Goal: Information Seeking & Learning: Learn about a topic

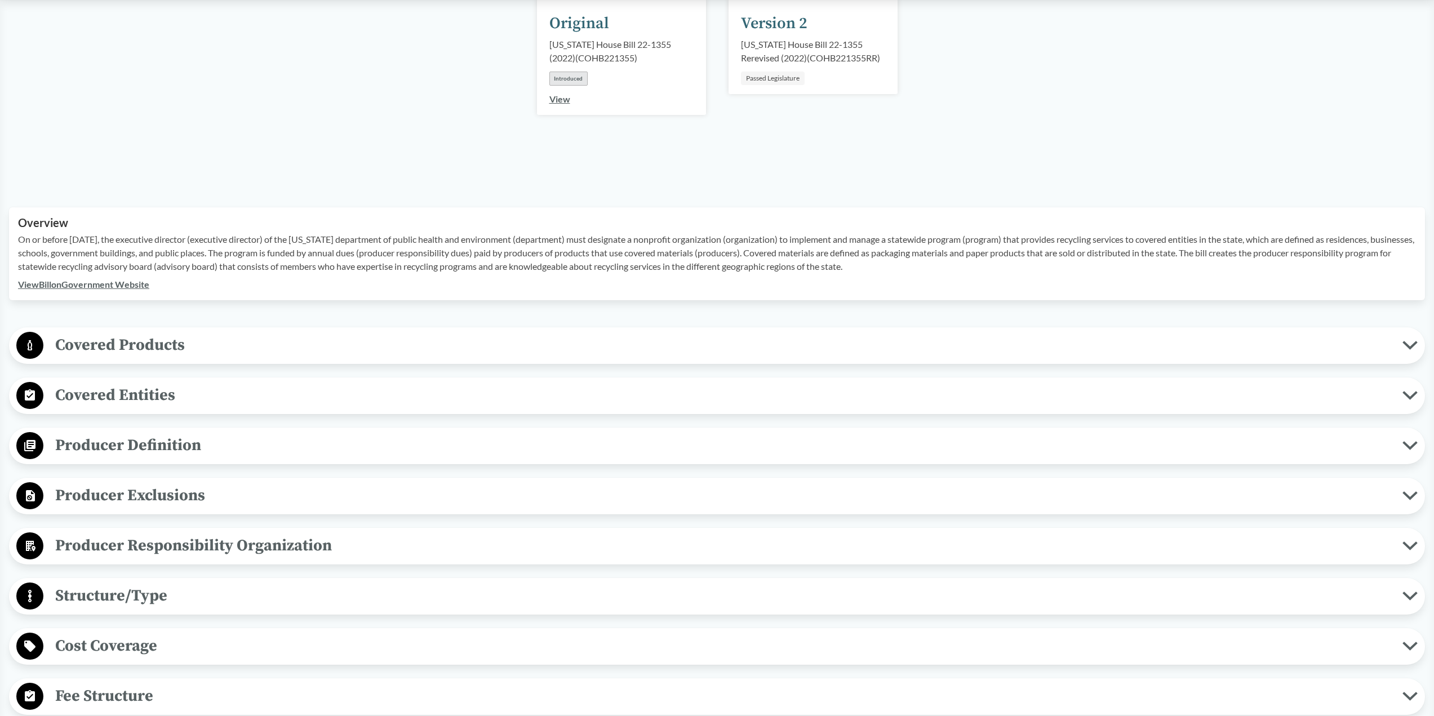
scroll to position [225, 0]
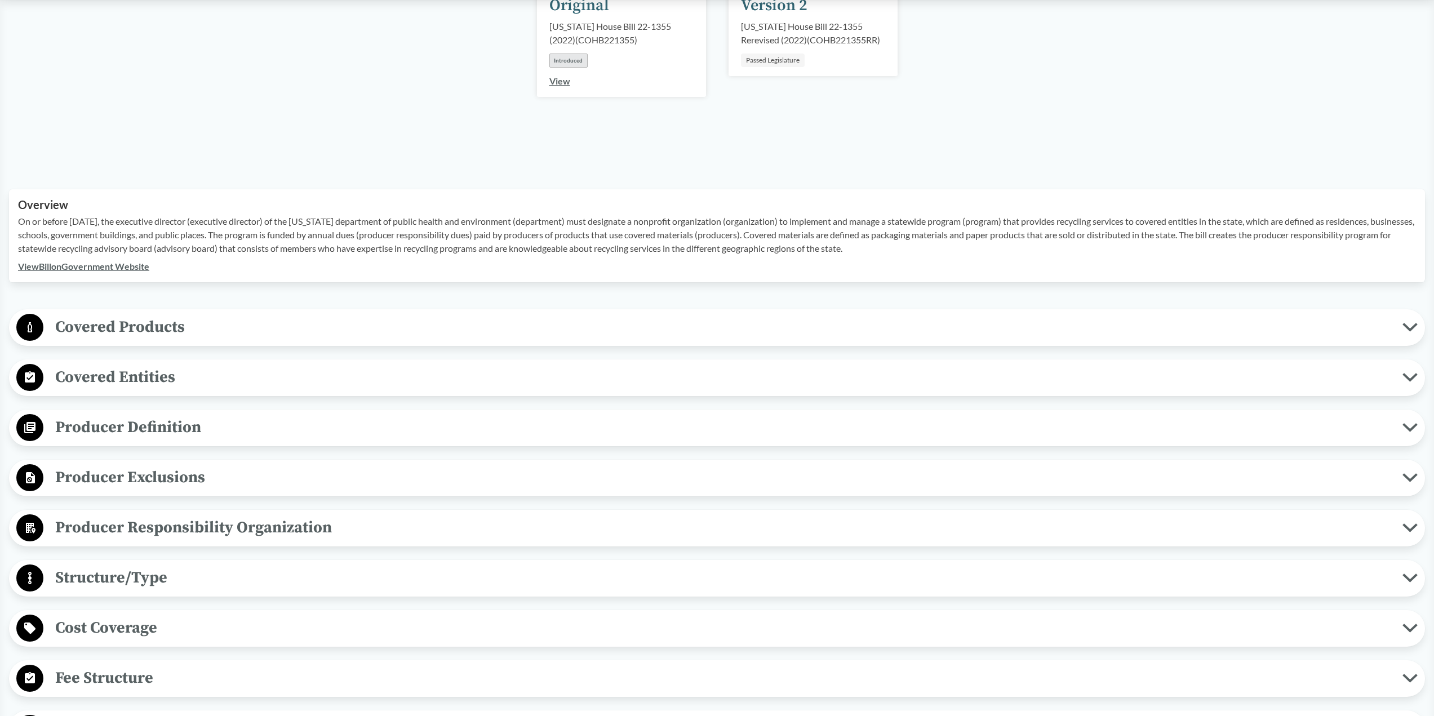
click at [166, 480] on span "Producer Exclusions" at bounding box center [722, 477] width 1359 height 25
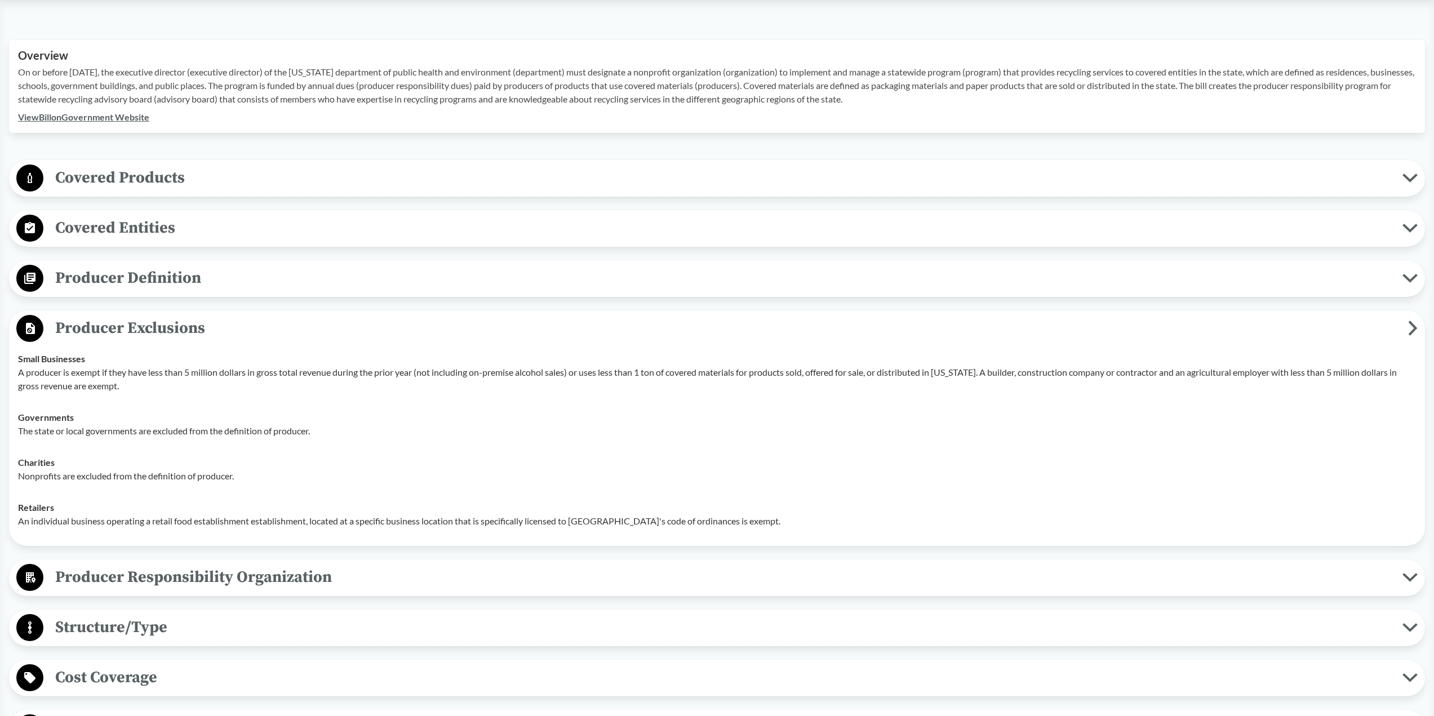
scroll to position [394, 0]
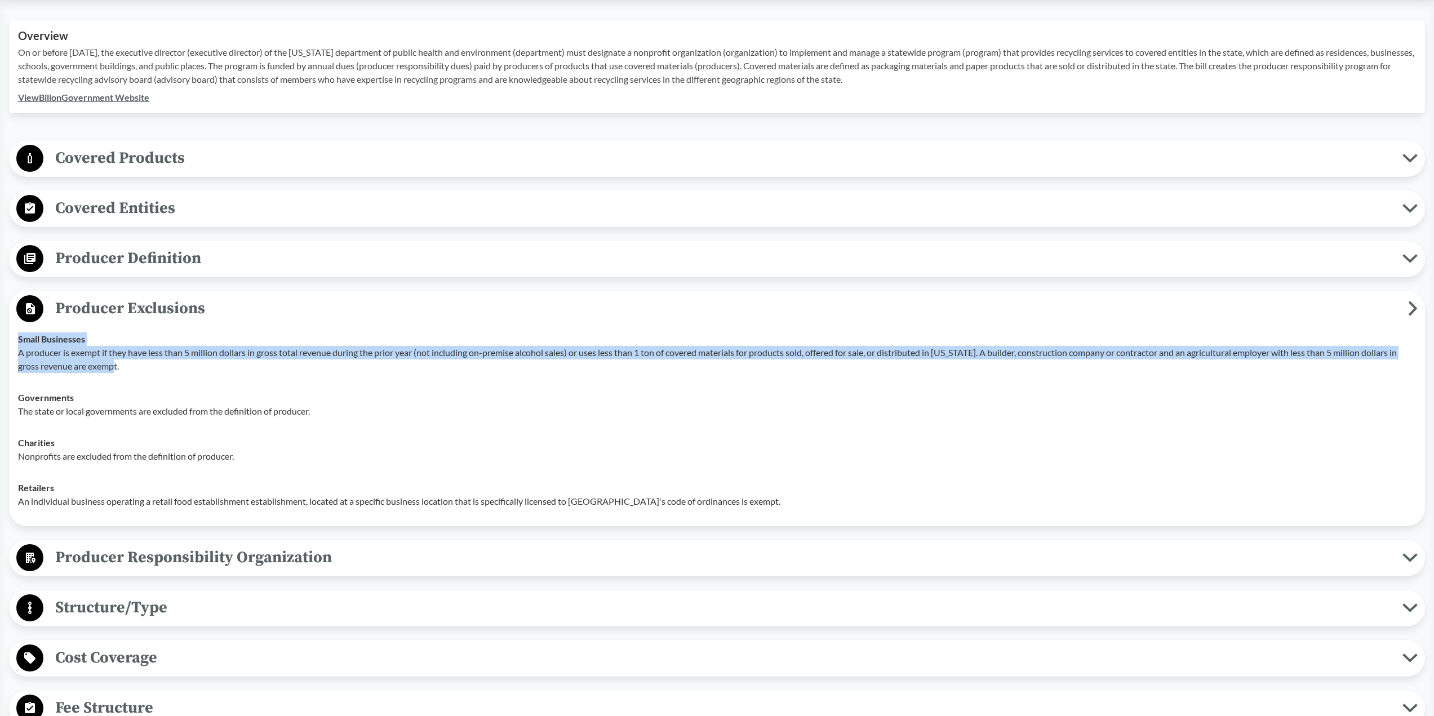
drag, startPoint x: 494, startPoint y: 344, endPoint x: 640, endPoint y: 384, distance: 151.7
click at [640, 365] on div "Small Businesses A producer is exempt if they have less than 5 million dollars …" at bounding box center [717, 352] width 1398 height 41
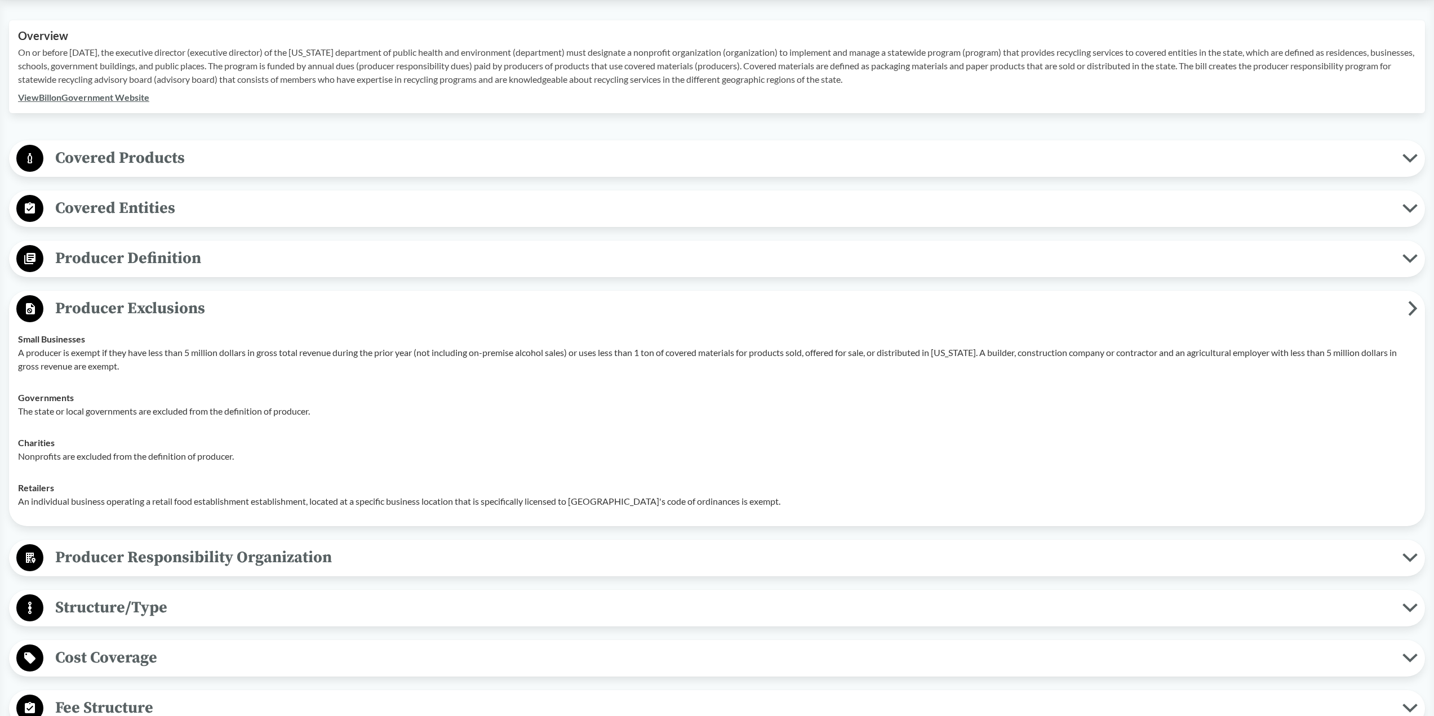
click at [640, 384] on td "Governments The state or local governments are excluded from the definition of …" at bounding box center [717, 404] width 1408 height 45
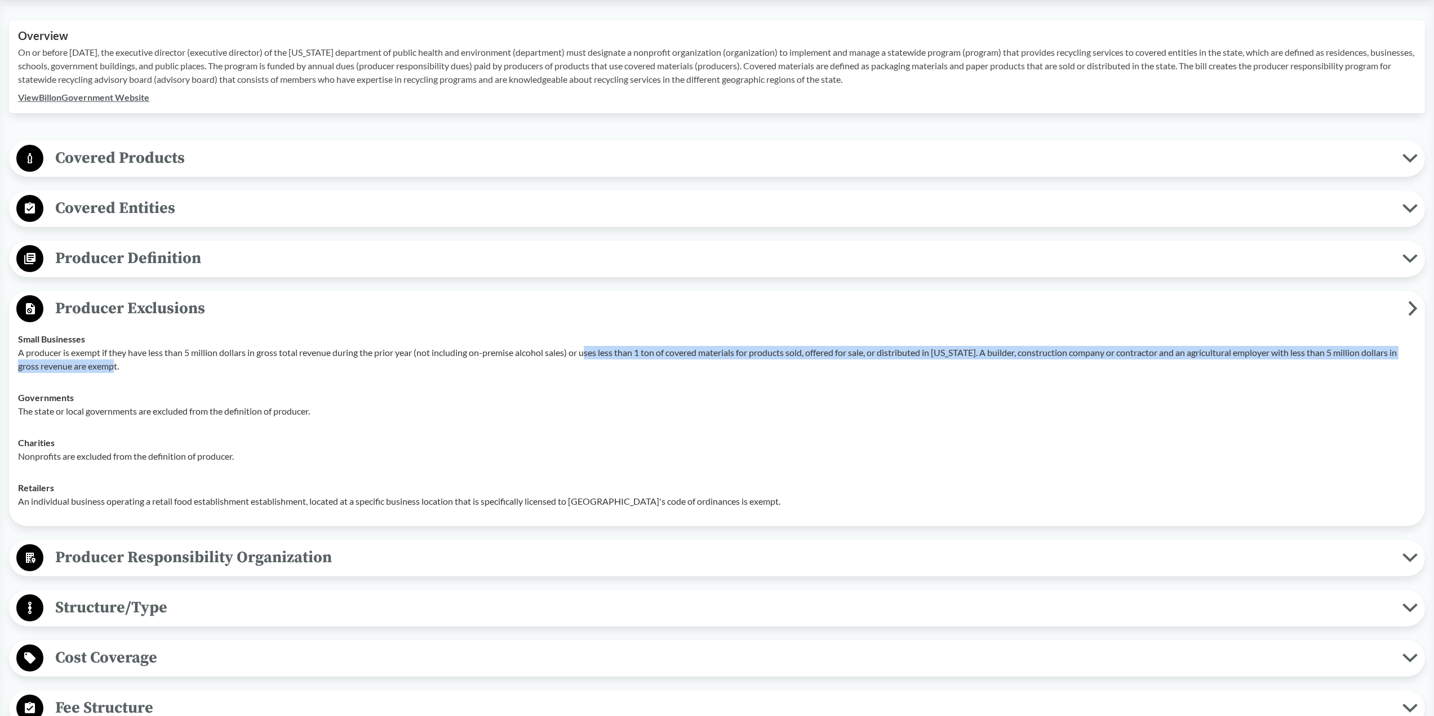
drag, startPoint x: 590, startPoint y: 353, endPoint x: 687, endPoint y: 367, distance: 98.5
click at [685, 363] on p "A producer is exempt if they have less than 5 million dollars in gross total re…" at bounding box center [717, 359] width 1398 height 27
click at [696, 380] on td "Small Businesses A producer is exempt if they have less than 5 million dollars …" at bounding box center [717, 352] width 1408 height 59
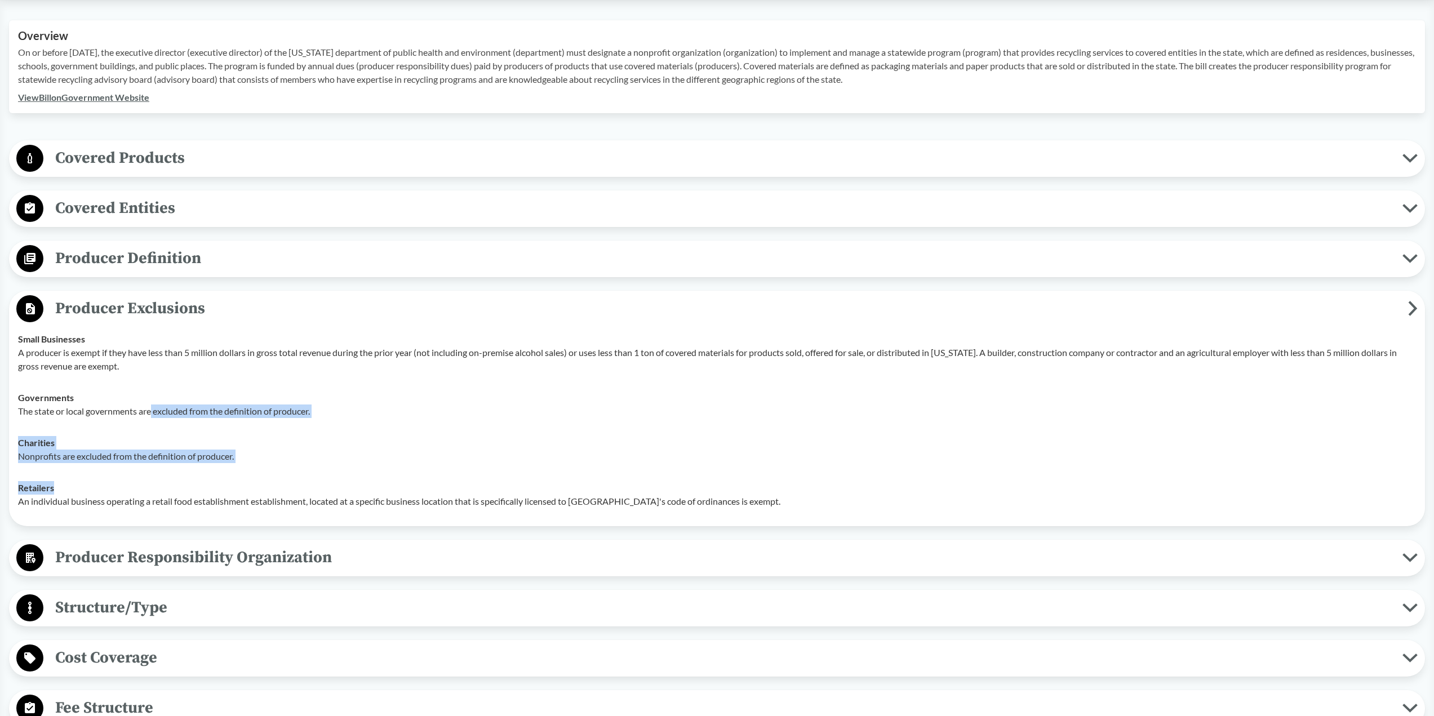
drag, startPoint x: 152, startPoint y: 412, endPoint x: 313, endPoint y: 482, distance: 176.1
click at [313, 482] on tbody "Small Businesses A producer is exempt if they have less than 5 million dollars …" at bounding box center [717, 420] width 1408 height 194
click at [313, 482] on div "Retailers An individual business operating a retail food establishment establis…" at bounding box center [717, 494] width 1398 height 27
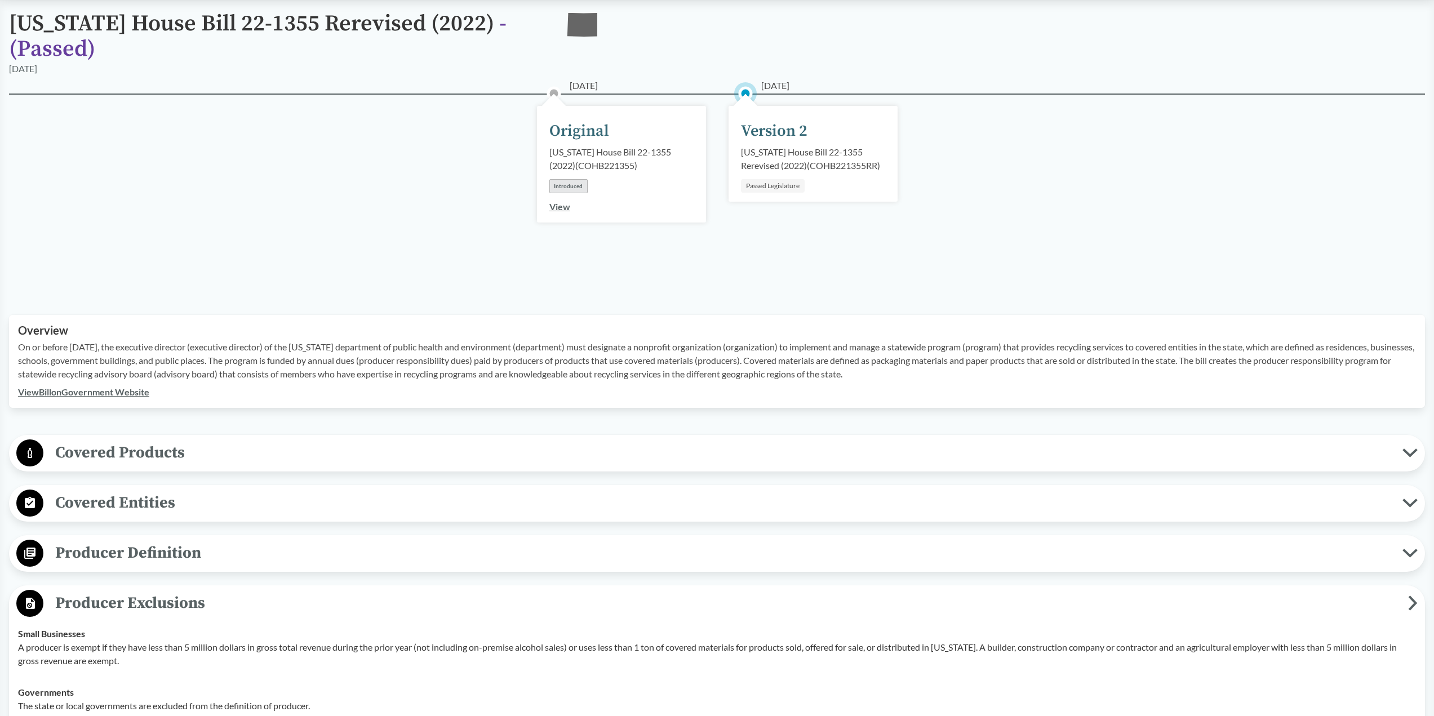
scroll to position [0, 0]
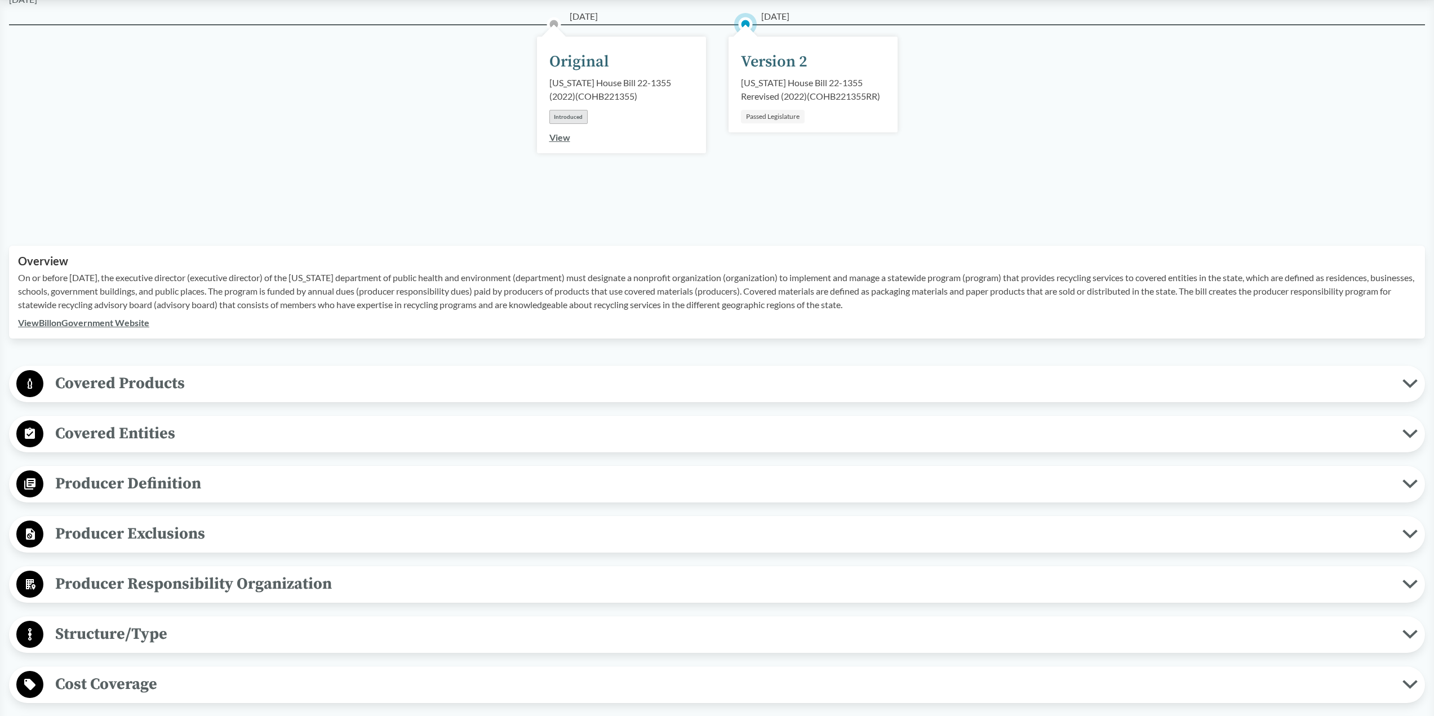
click at [120, 389] on span "Covered Products" at bounding box center [722, 383] width 1359 height 25
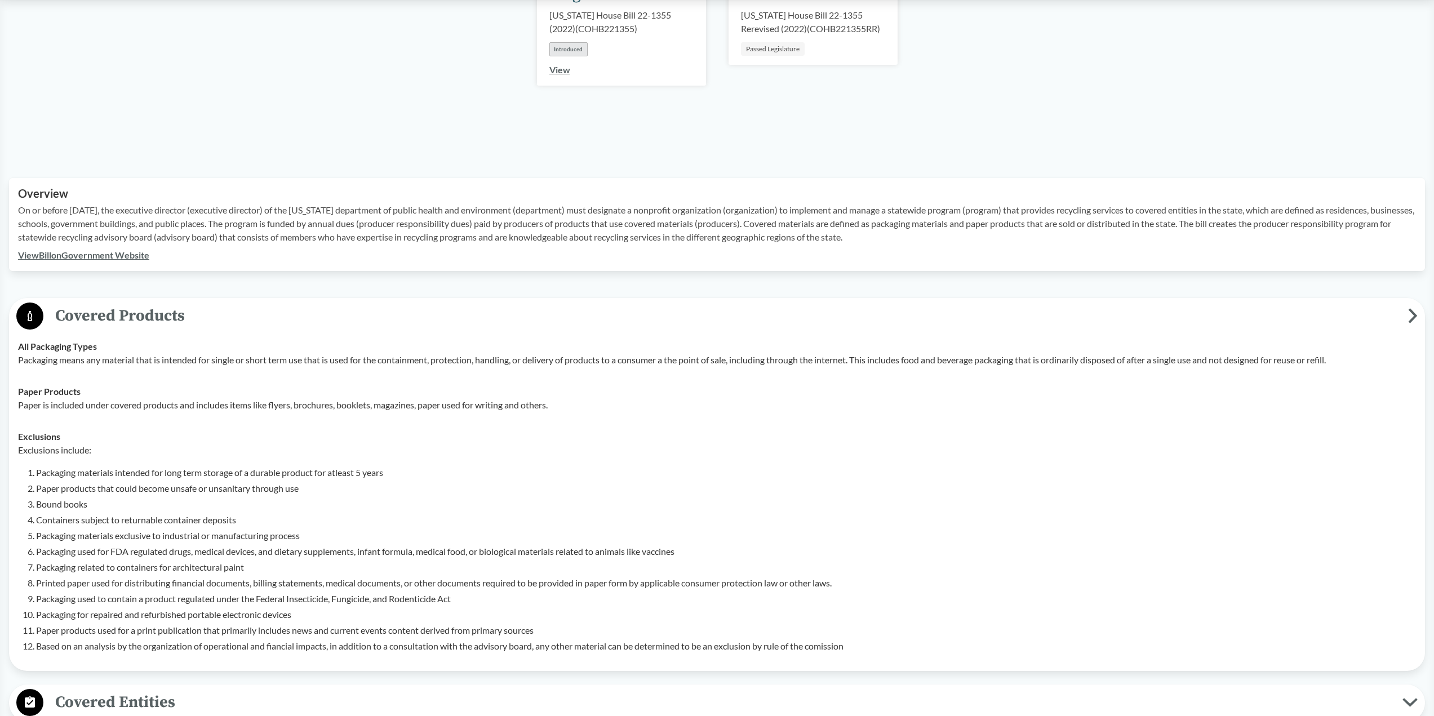
scroll to position [338, 0]
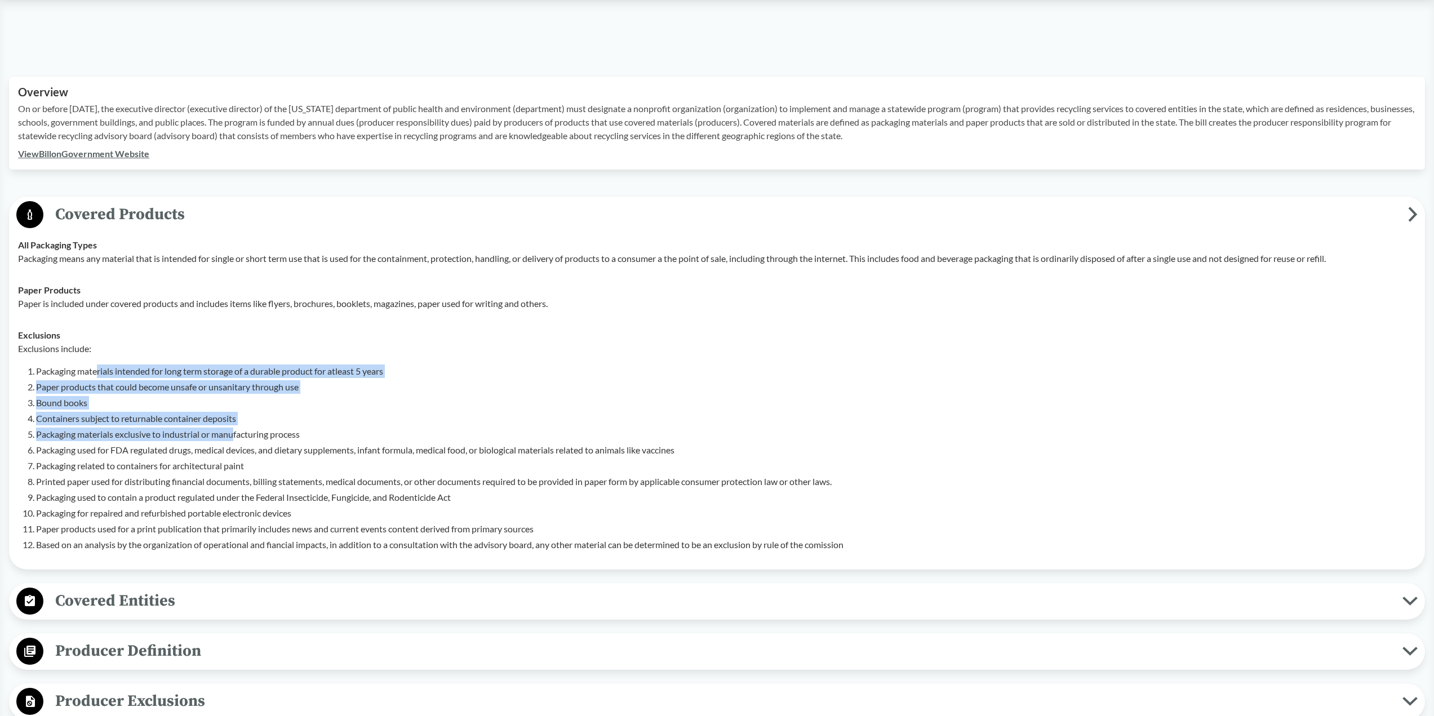
drag, startPoint x: 97, startPoint y: 372, endPoint x: 237, endPoint y: 481, distance: 177.5
click at [235, 438] on ol "Packaging materials intended for long term storage of a durable product for atl…" at bounding box center [725, 457] width 1379 height 187
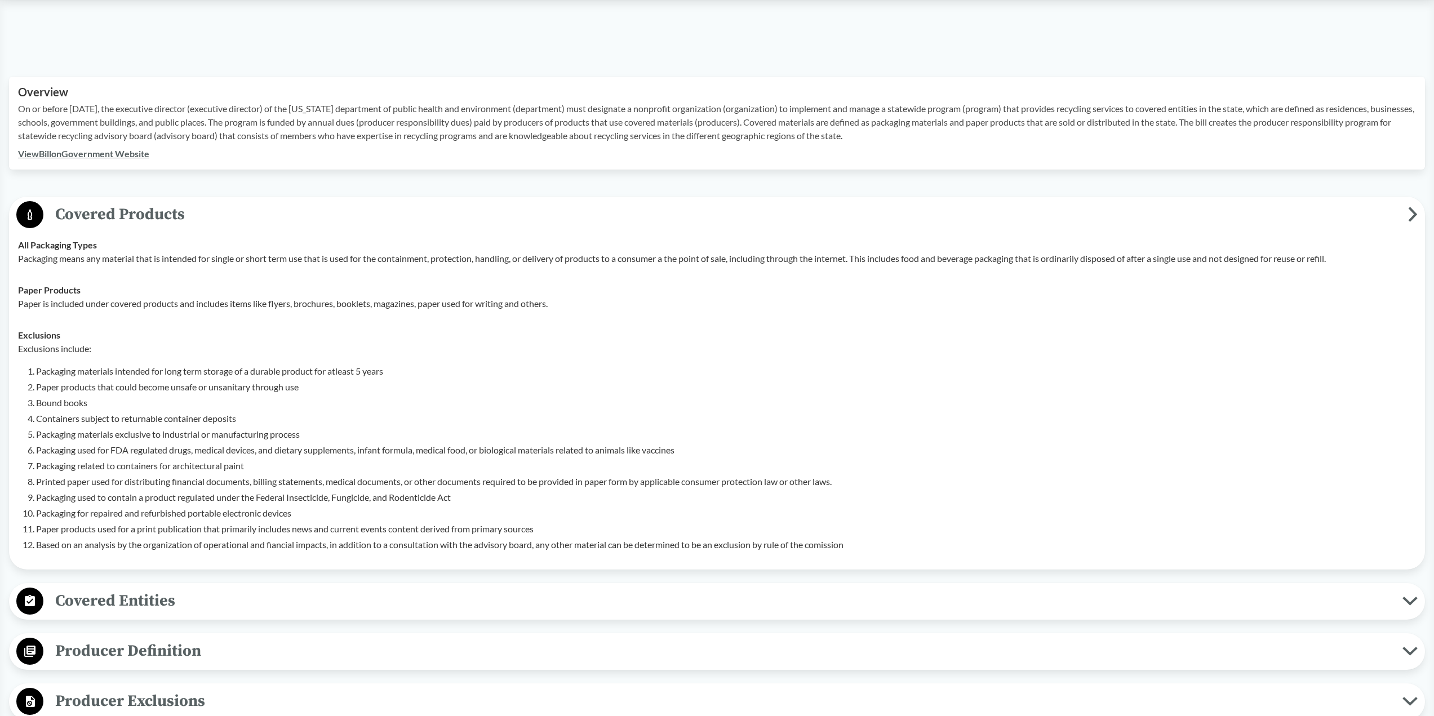
click at [236, 486] on li "Printed paper used for distributing financial documents, billing statements, me…" at bounding box center [725, 482] width 1379 height 14
drag, startPoint x: 104, startPoint y: 421, endPoint x: 219, endPoint y: 450, distance: 117.8
click at [219, 450] on ol "Packaging materials intended for long term storage of a durable product for atl…" at bounding box center [725, 457] width 1379 height 187
click at [217, 478] on li "Printed paper used for distributing financial documents, billing statements, me…" at bounding box center [725, 482] width 1379 height 14
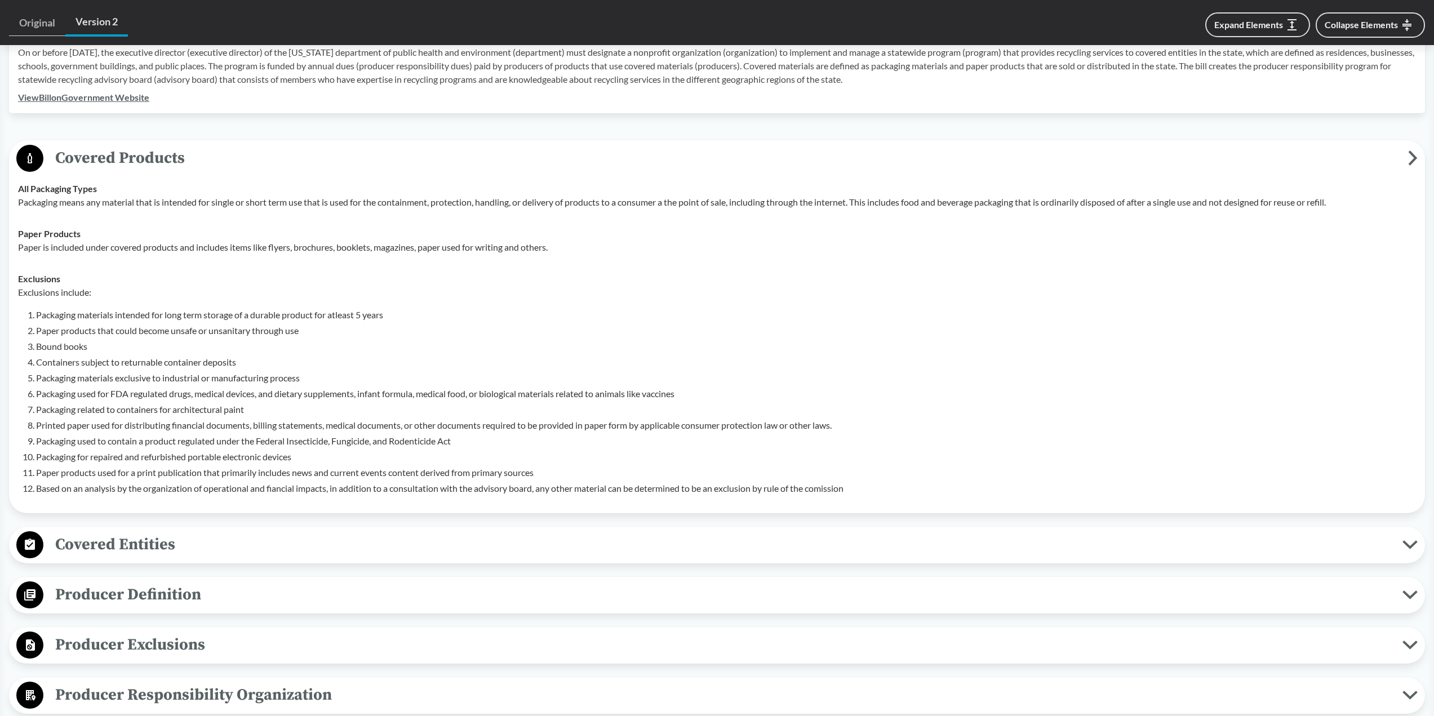
scroll to position [451, 0]
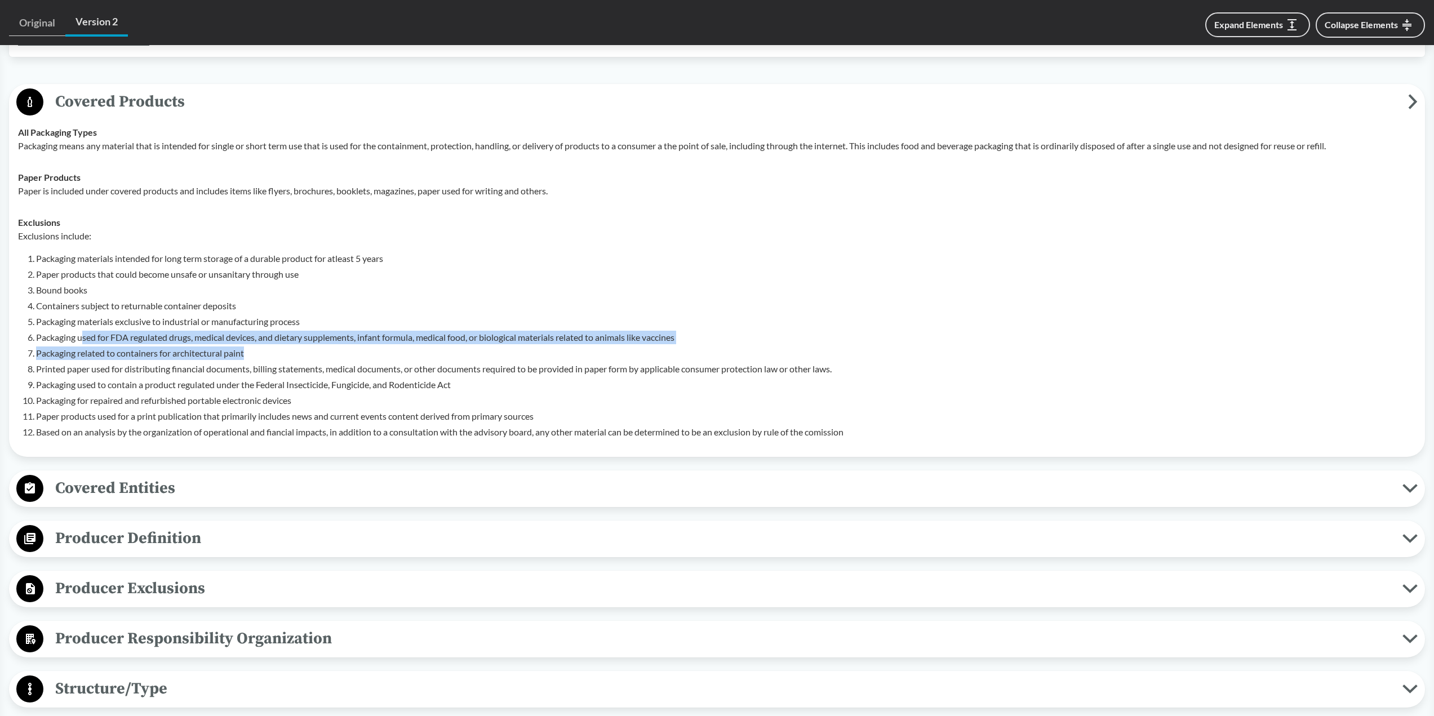
drag, startPoint x: 83, startPoint y: 335, endPoint x: 312, endPoint y: 358, distance: 229.9
click at [312, 358] on ol "Packaging materials intended for long term storage of a durable product for atl…" at bounding box center [725, 345] width 1379 height 187
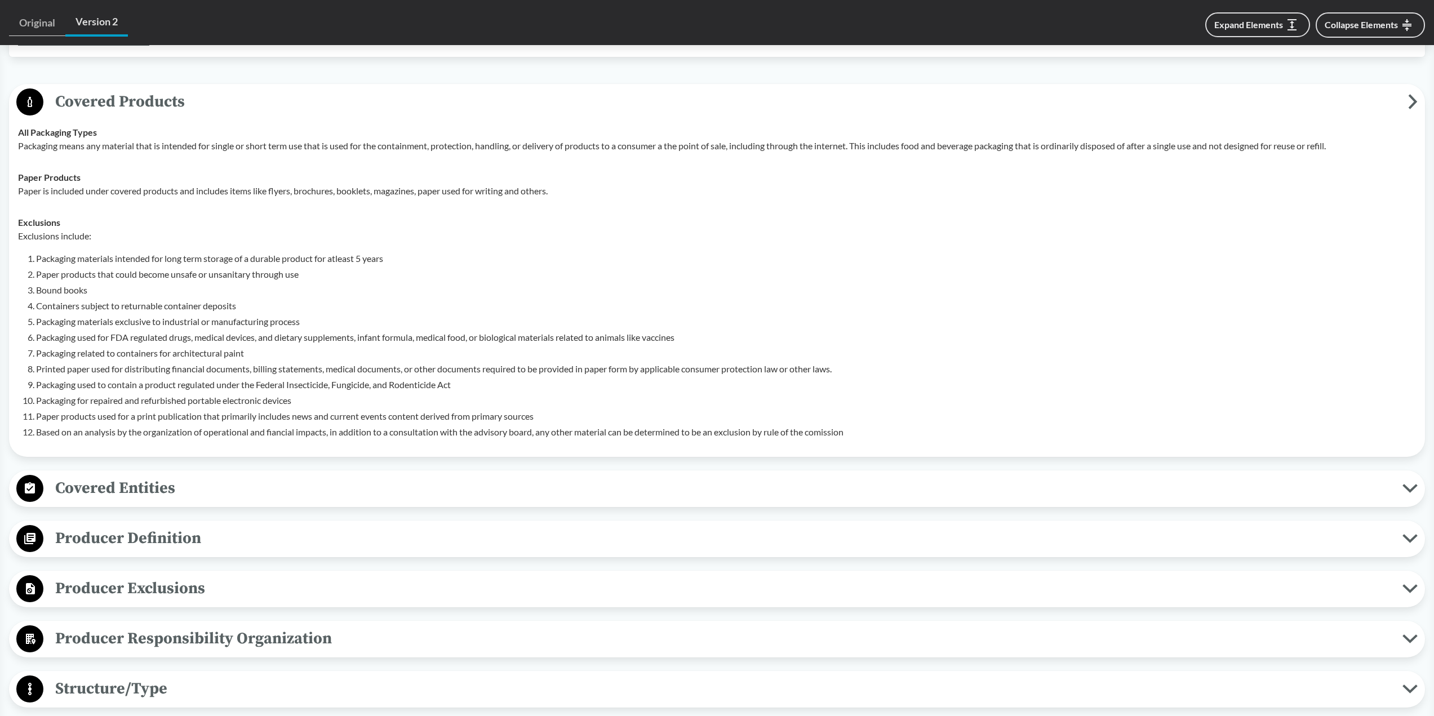
click at [258, 377] on ol "Packaging materials intended for long term storage of a durable product for atl…" at bounding box center [725, 345] width 1379 height 187
drag, startPoint x: 234, startPoint y: 354, endPoint x: 250, endPoint y: 357, distance: 16.5
click at [250, 357] on li "Packaging related to containers for architectural paint" at bounding box center [725, 353] width 1379 height 14
drag, startPoint x: 112, startPoint y: 304, endPoint x: 249, endPoint y: 318, distance: 137.6
click at [249, 318] on ol "Packaging materials intended for long term storage of a durable product for atl…" at bounding box center [725, 345] width 1379 height 187
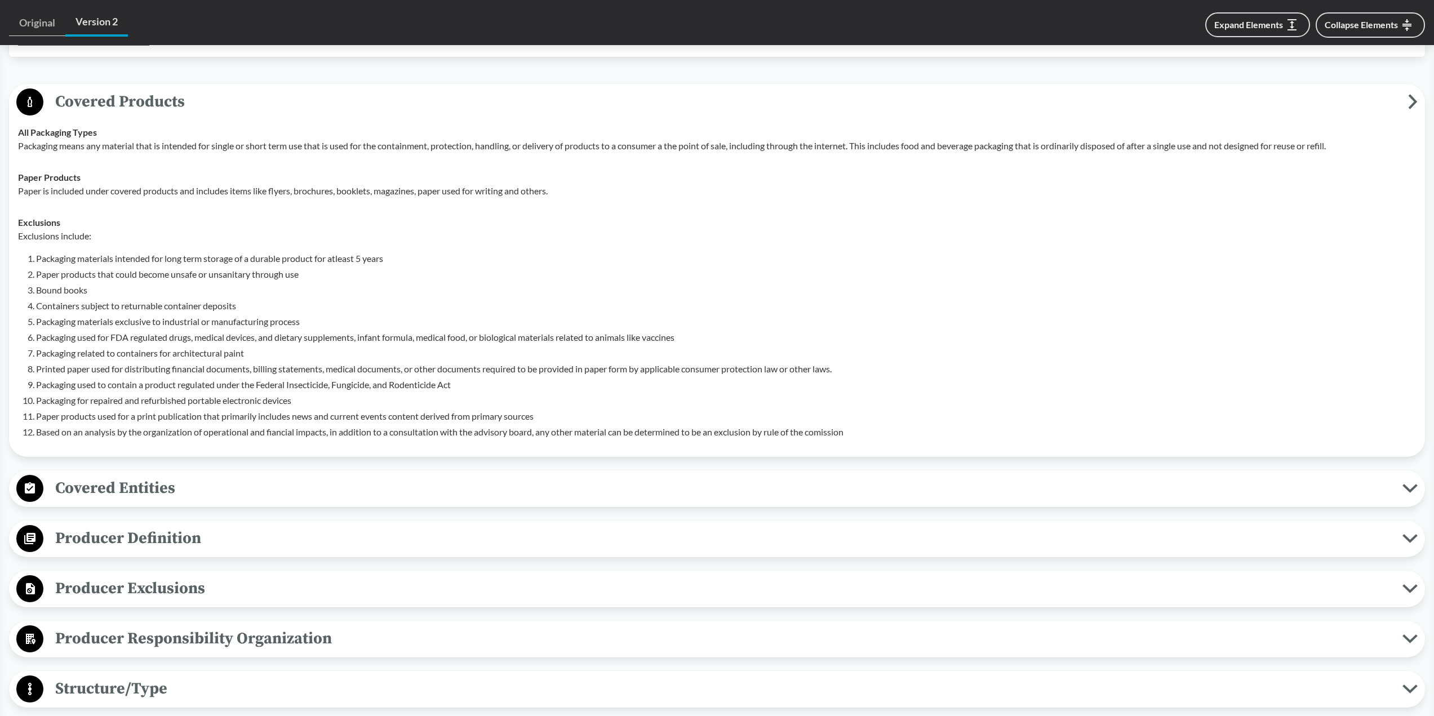
click at [191, 373] on li "Printed paper used for distributing financial documents, billing statements, me…" at bounding box center [725, 369] width 1379 height 14
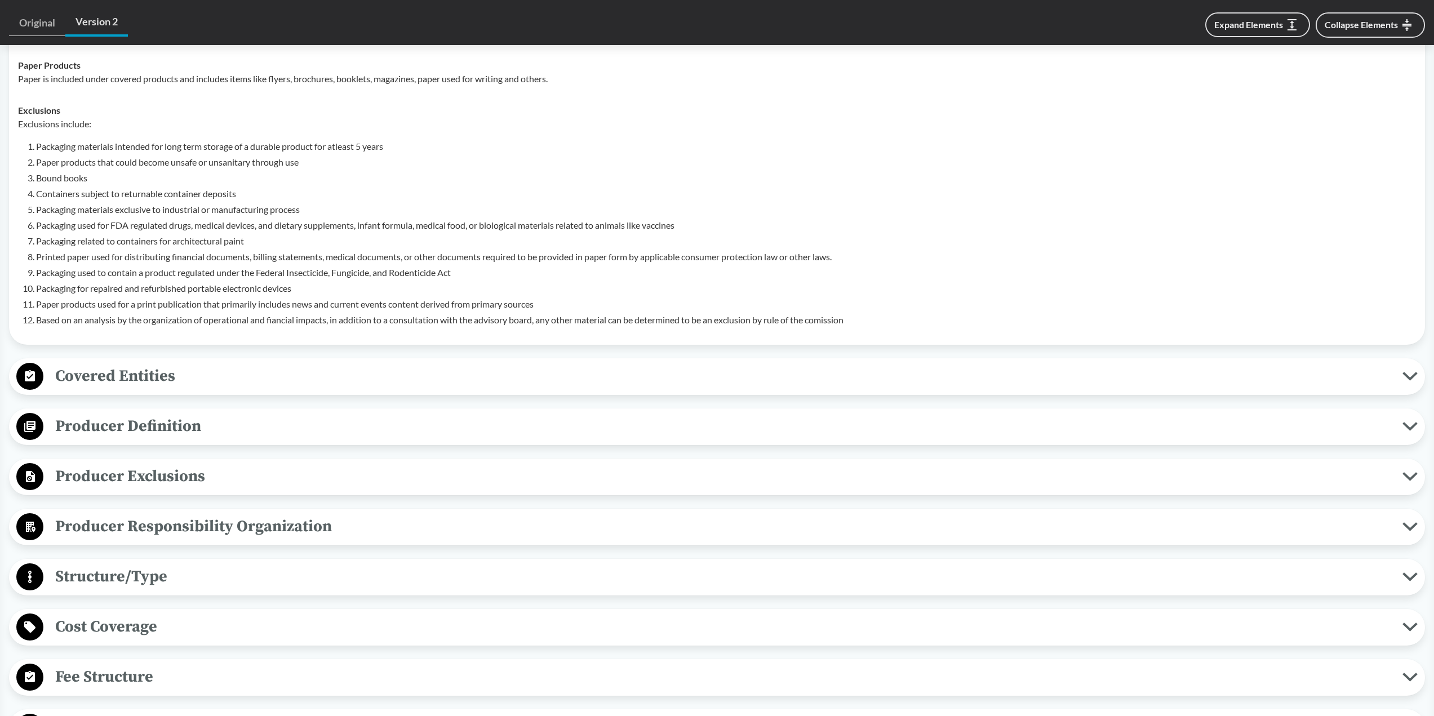
scroll to position [563, 0]
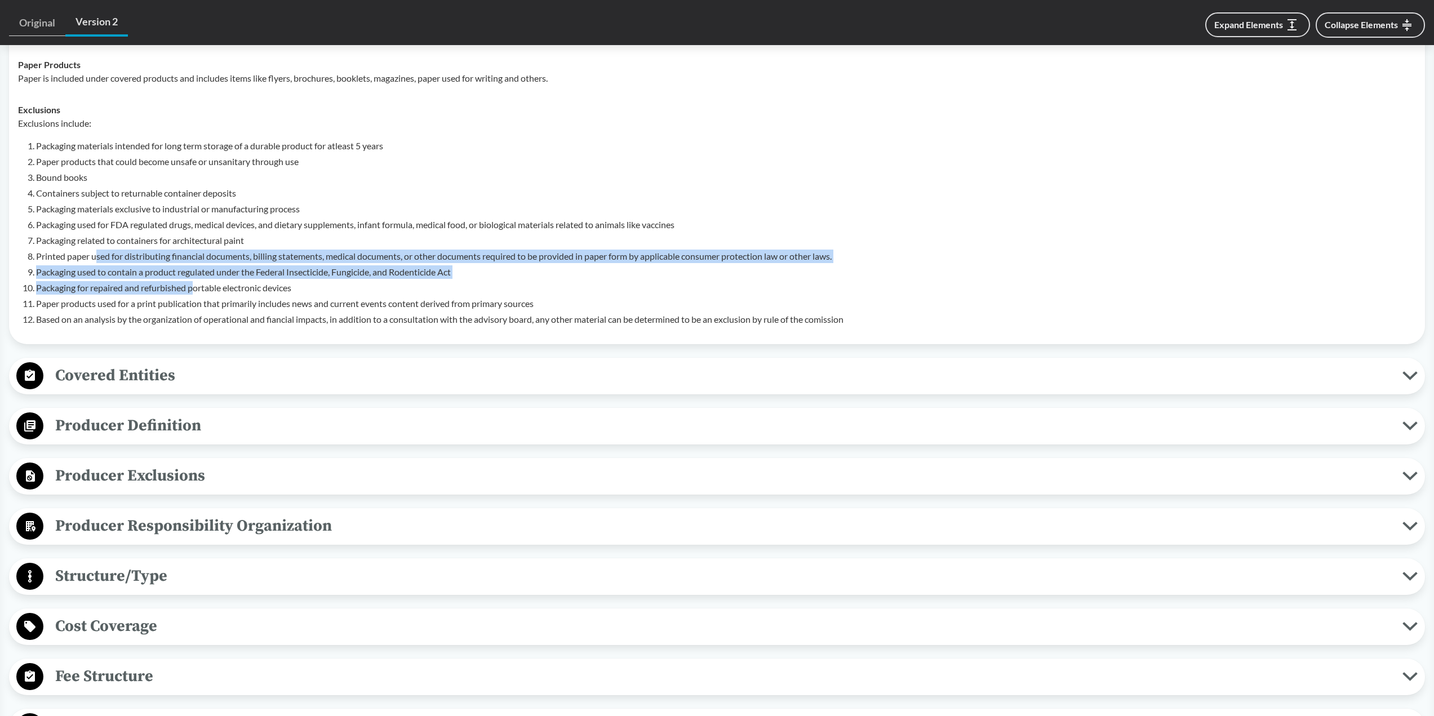
drag, startPoint x: 97, startPoint y: 261, endPoint x: 201, endPoint y: 293, distance: 108.5
click at [199, 291] on ol "Packaging materials intended for long term storage of a durable product for atl…" at bounding box center [725, 232] width 1379 height 187
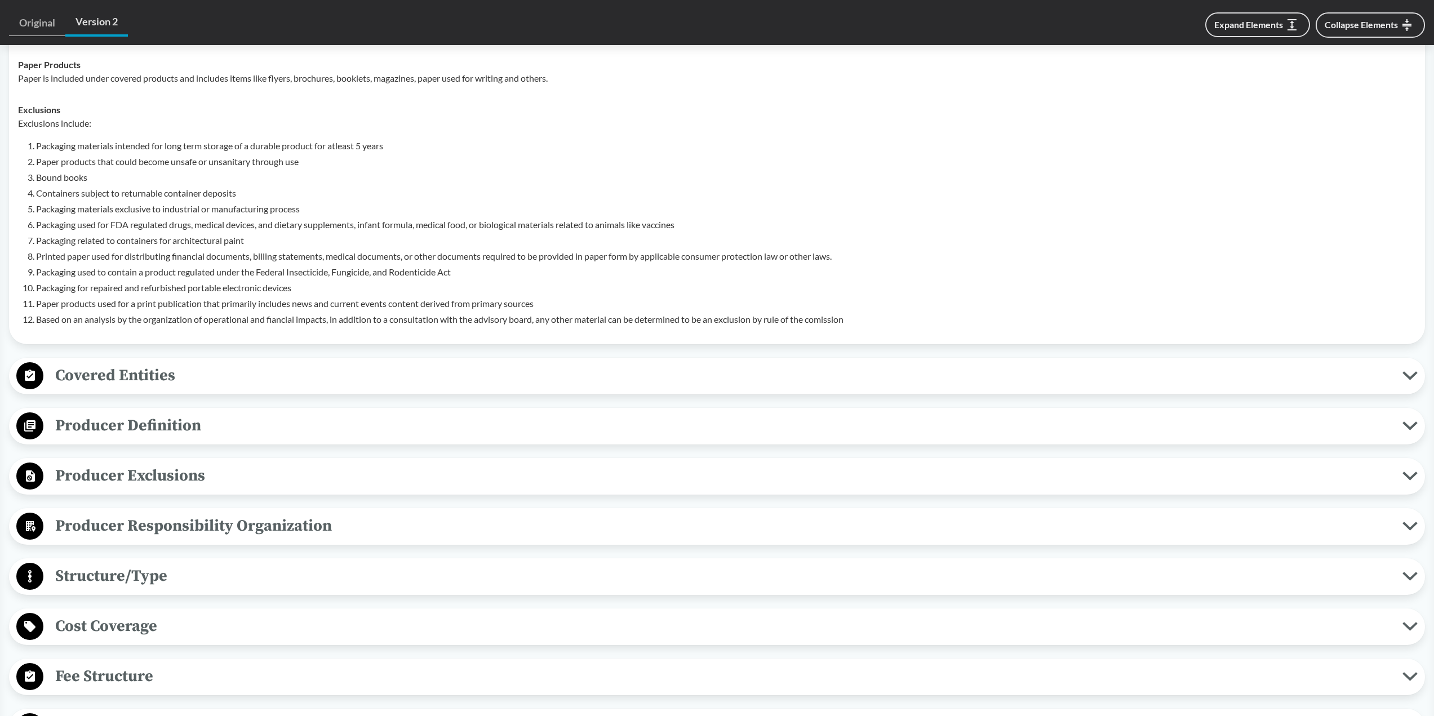
click at [215, 305] on li "Paper products used for a print publication that primarily includes news and cu…" at bounding box center [725, 304] width 1379 height 14
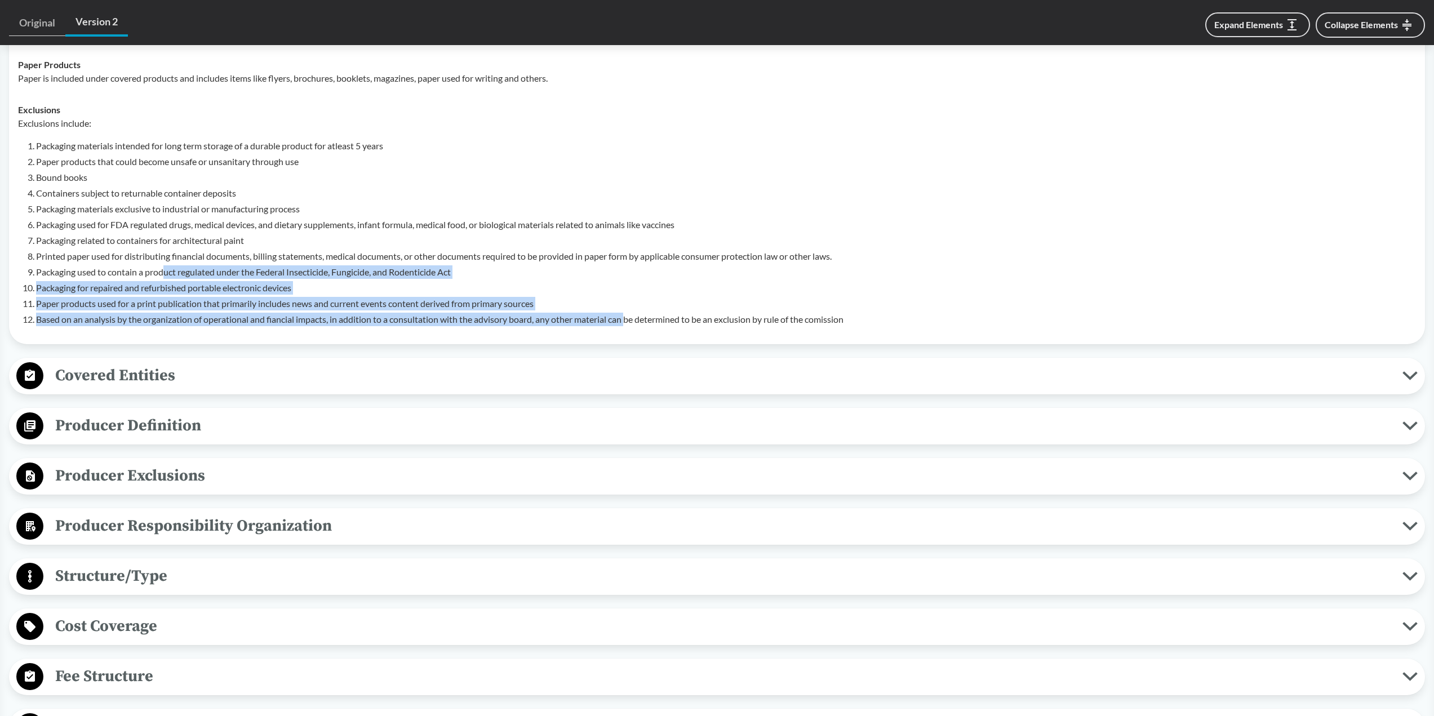
drag, startPoint x: 166, startPoint y: 273, endPoint x: 629, endPoint y: 328, distance: 466.8
click at [629, 328] on td "Exclusions Exclusions include: Packaging materials intended for long term stora…" at bounding box center [717, 214] width 1408 height 241
click at [492, 324] on li "Based on an analysis by the organization of operational and fiancial impacts, i…" at bounding box center [725, 320] width 1379 height 14
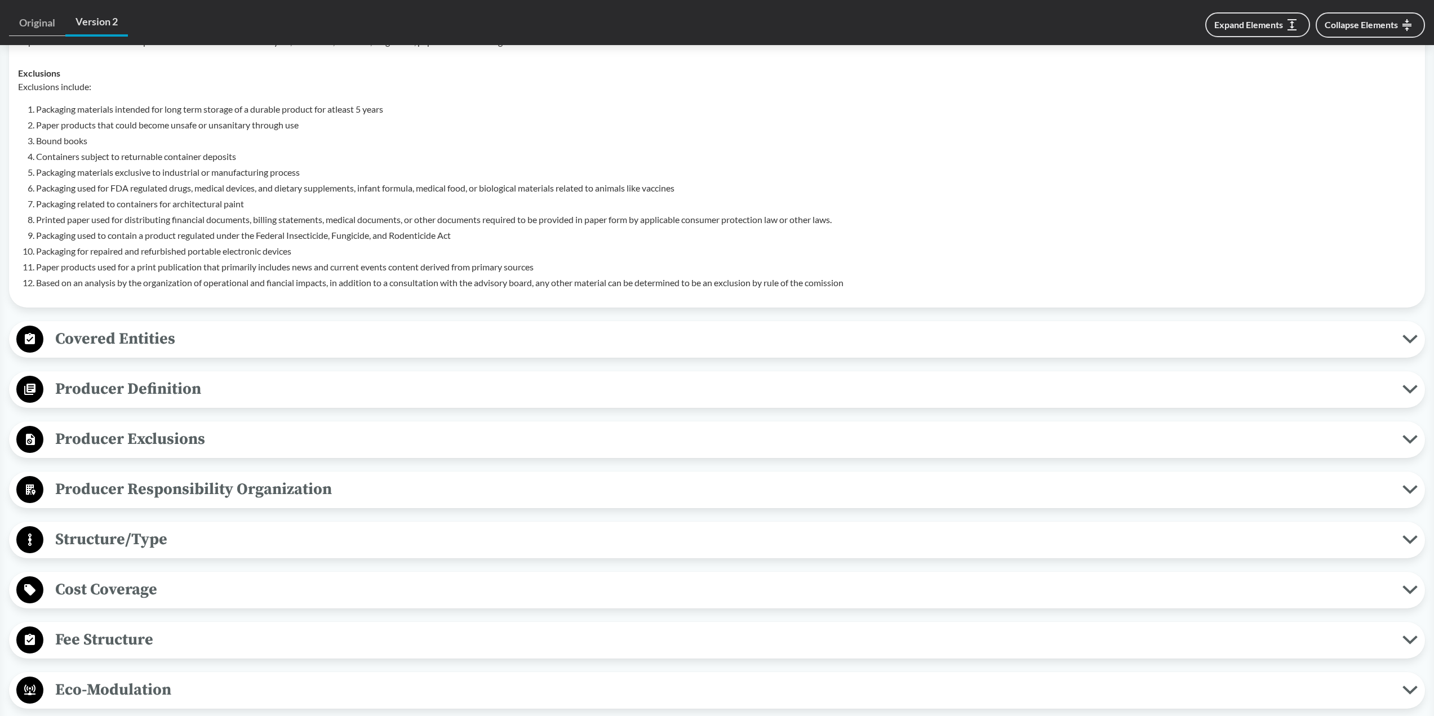
scroll to position [620, 0]
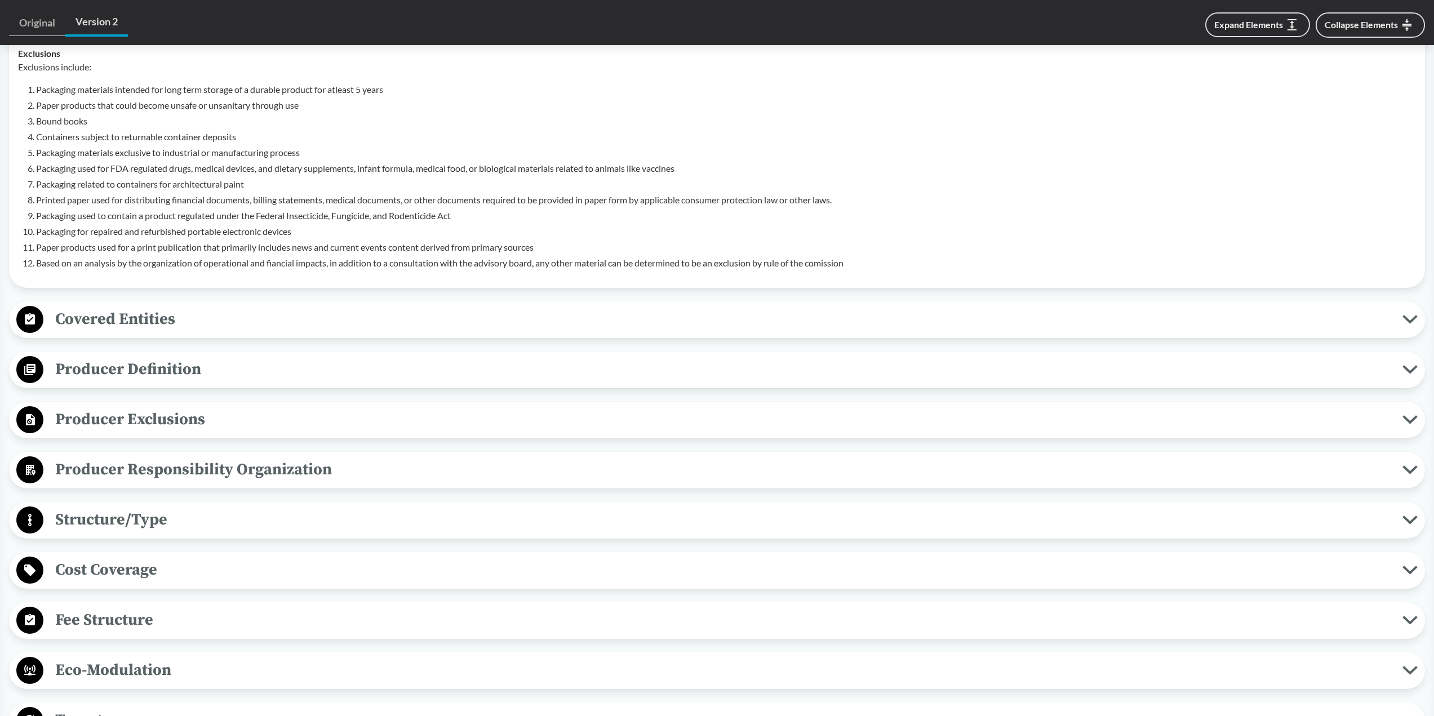
click at [110, 374] on span "Producer Definition" at bounding box center [722, 369] width 1359 height 25
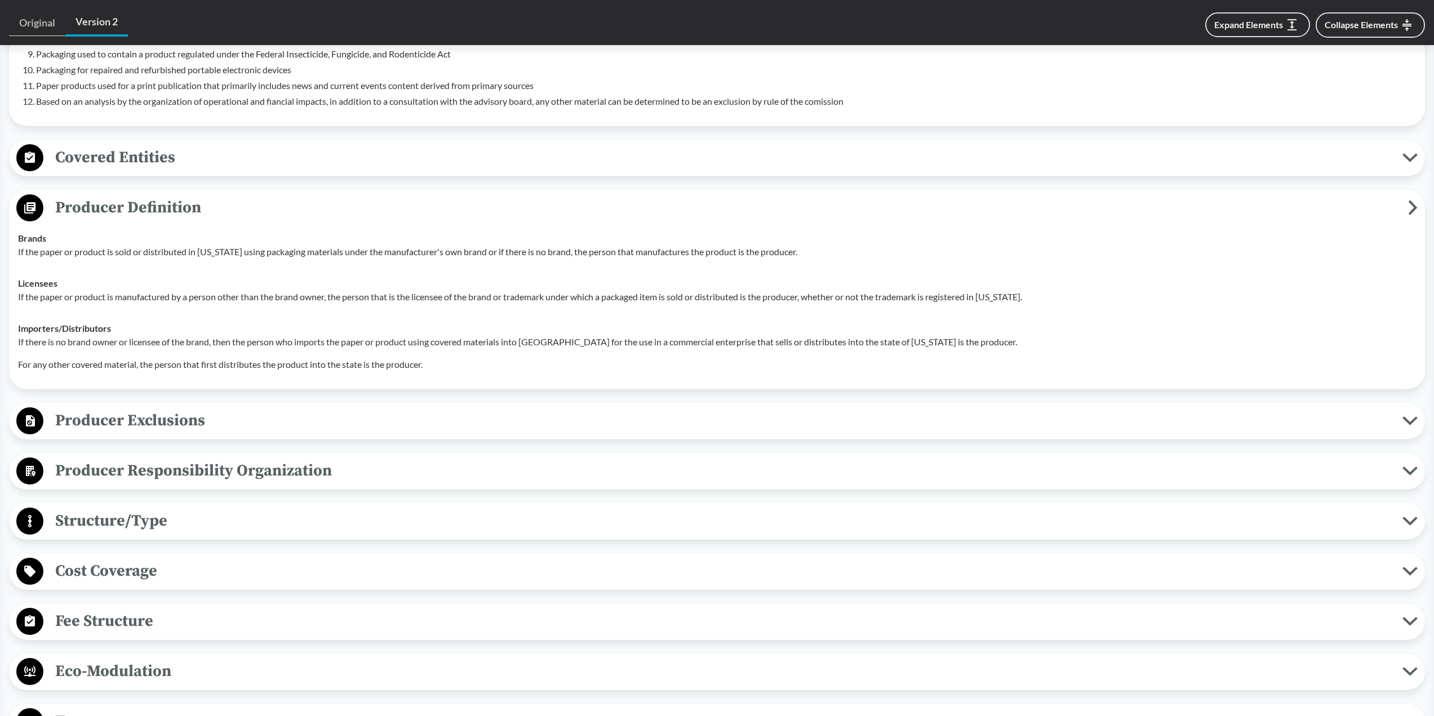
scroll to position [789, 0]
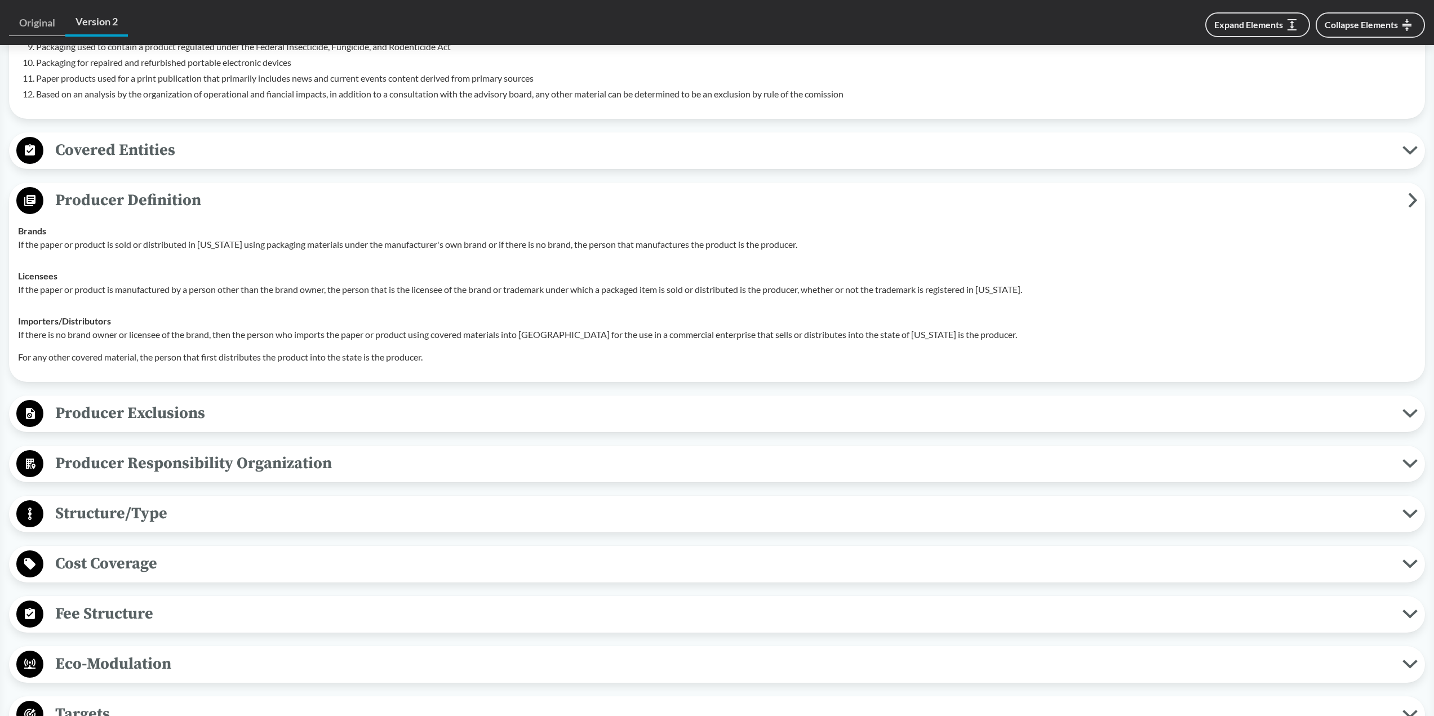
click at [229, 418] on span "Producer Exclusions" at bounding box center [722, 412] width 1359 height 25
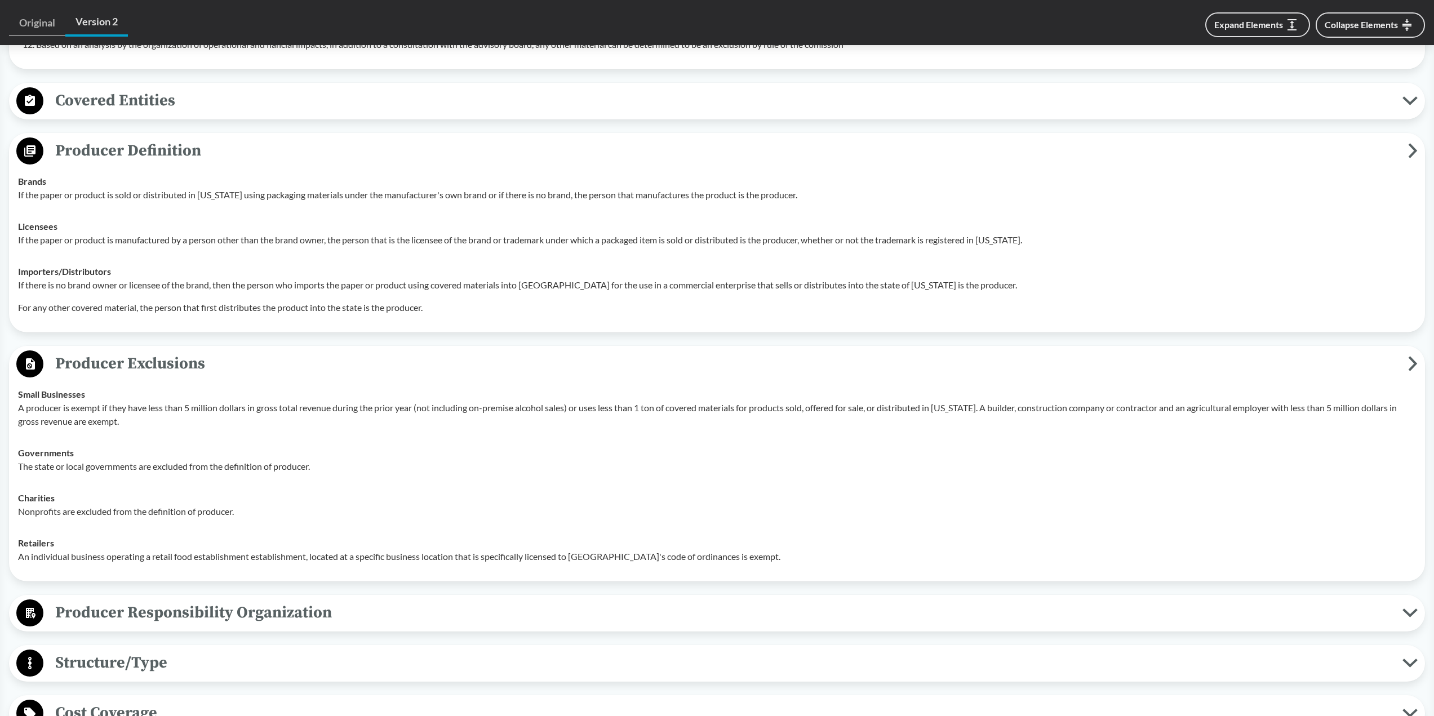
scroll to position [901, 0]
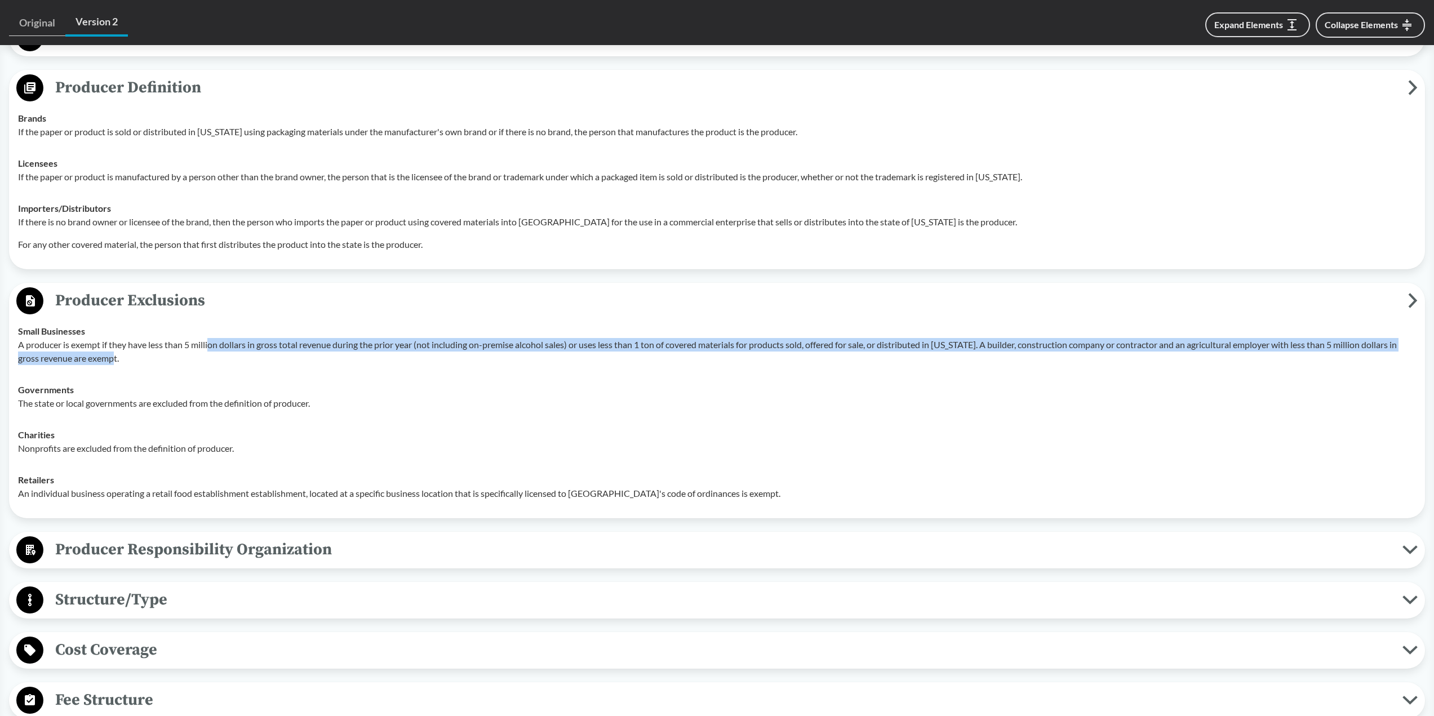
drag, startPoint x: 220, startPoint y: 341, endPoint x: 363, endPoint y: 371, distance: 146.7
click at [361, 364] on p "A producer is exempt if they have less than 5 million dollars in gross total re…" at bounding box center [717, 351] width 1398 height 27
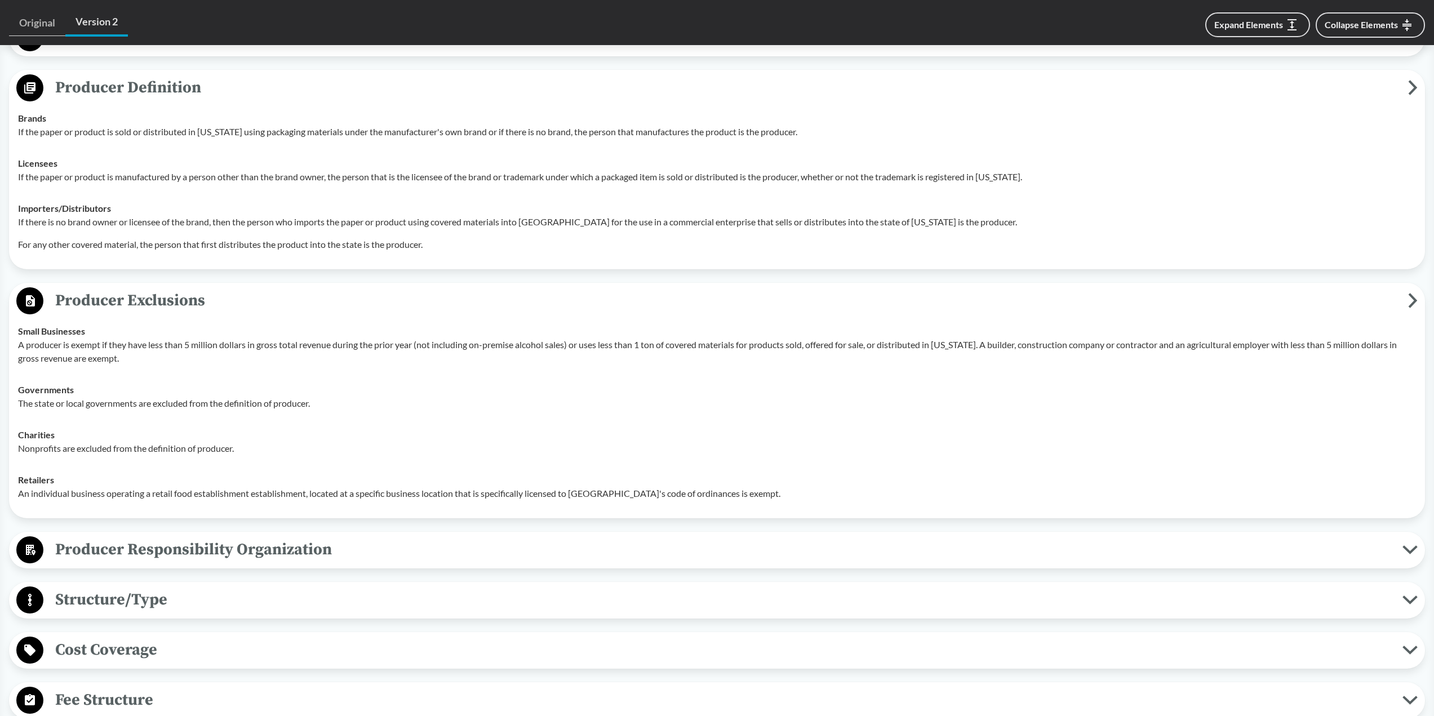
click at [373, 395] on div "Governments The state or local governments are excluded from the definition of …" at bounding box center [717, 396] width 1398 height 27
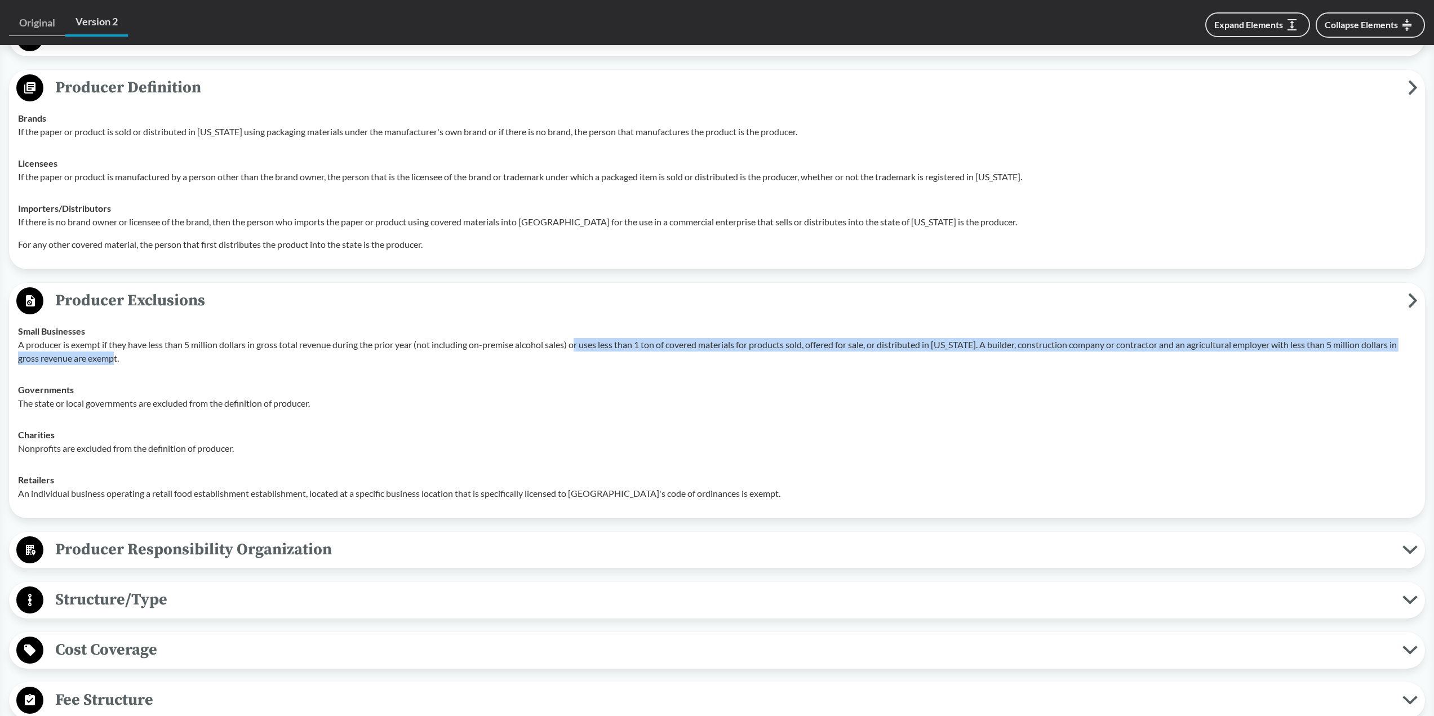
drag, startPoint x: 578, startPoint y: 346, endPoint x: 723, endPoint y: 368, distance: 145.9
click at [723, 368] on td "Small Businesses A producer is exempt if they have less than 5 million dollars …" at bounding box center [717, 344] width 1408 height 59
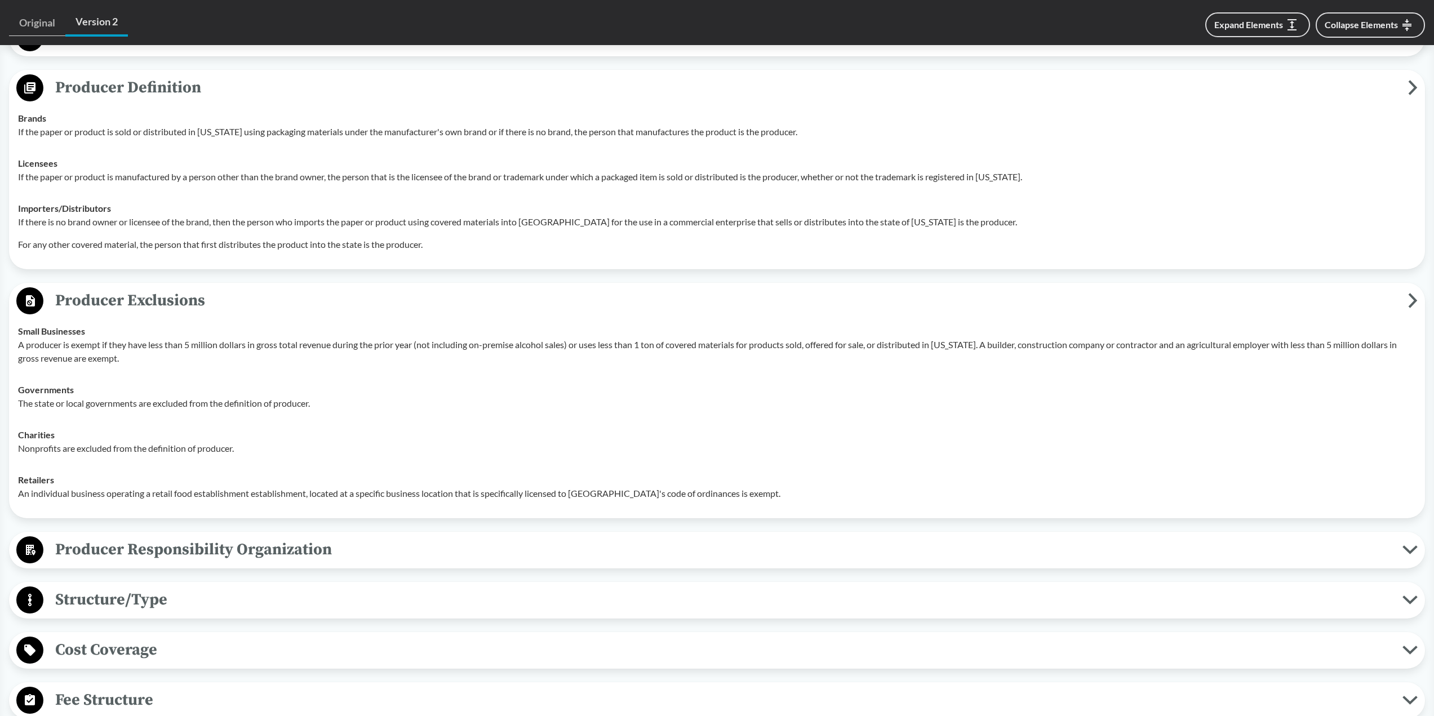
click at [720, 376] on td "Governments The state or local governments are excluded from the definition of …" at bounding box center [717, 396] width 1408 height 45
drag, startPoint x: 161, startPoint y: 401, endPoint x: 300, endPoint y: 471, distance: 155.9
click at [300, 471] on tbody "Small Businesses A producer is exempt if they have less than 5 million dollars …" at bounding box center [717, 412] width 1408 height 194
click at [293, 480] on div "Retailers An individual business operating a retail food establishment establis…" at bounding box center [717, 486] width 1398 height 27
drag, startPoint x: 250, startPoint y: 499, endPoint x: 640, endPoint y: 494, distance: 390.9
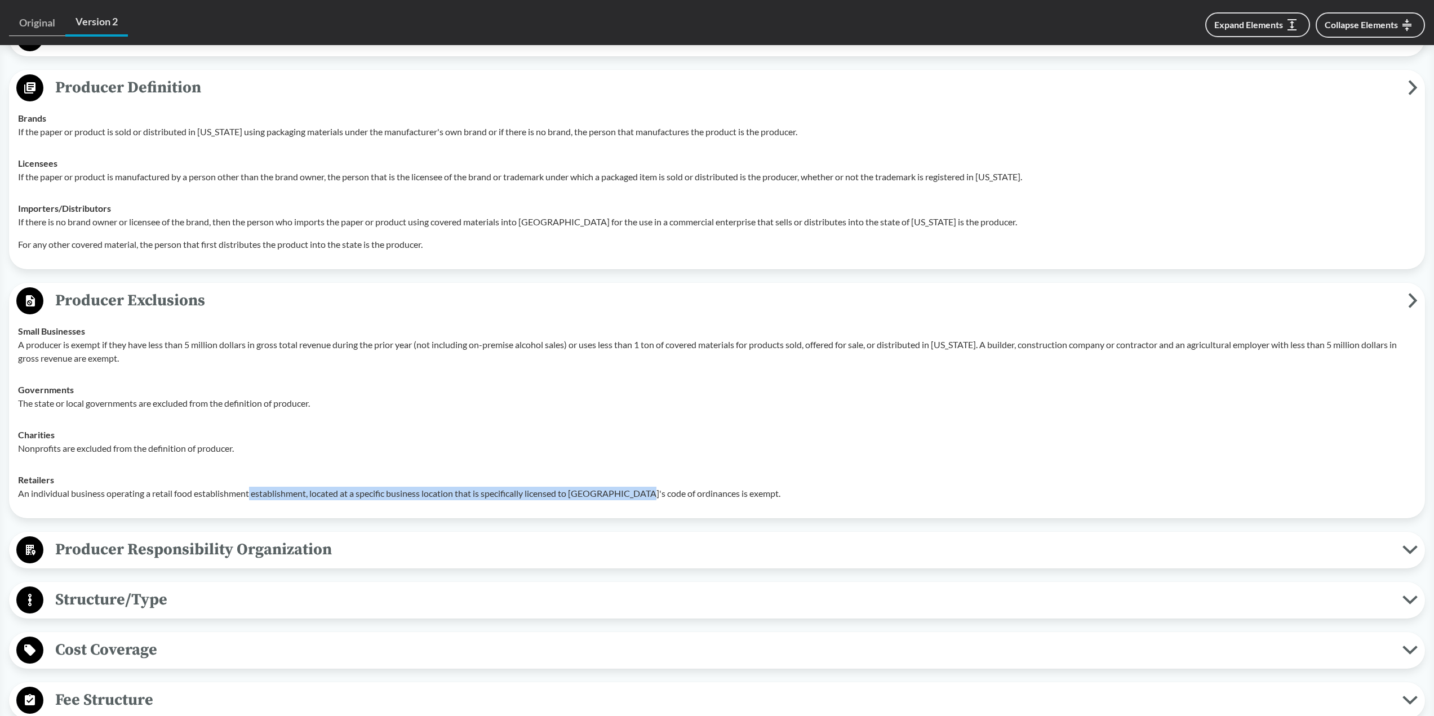
click at [640, 494] on p "An individual business operating a retail food establishment establishment, loc…" at bounding box center [717, 494] width 1398 height 14
click at [765, 361] on p "A producer is exempt if they have less than 5 million dollars in gross total re…" at bounding box center [717, 351] width 1398 height 27
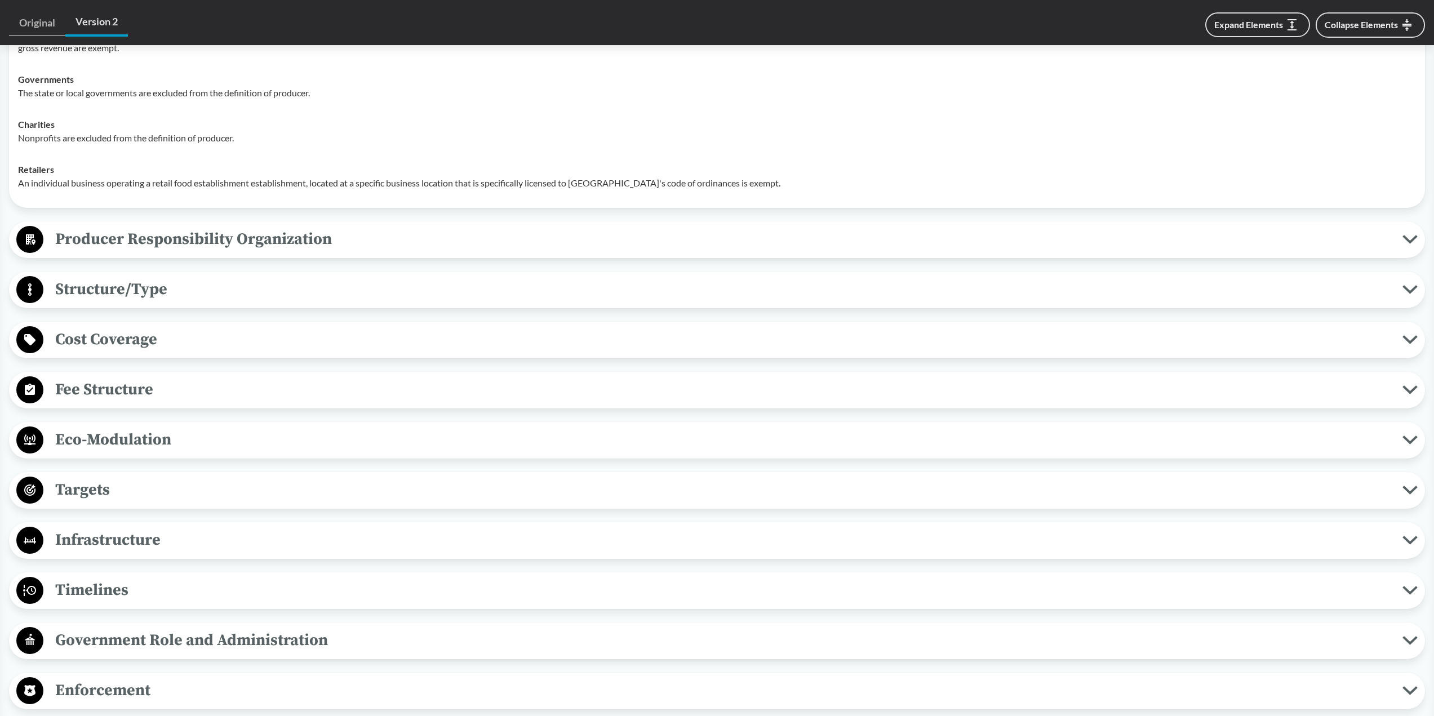
scroll to position [1239, 0]
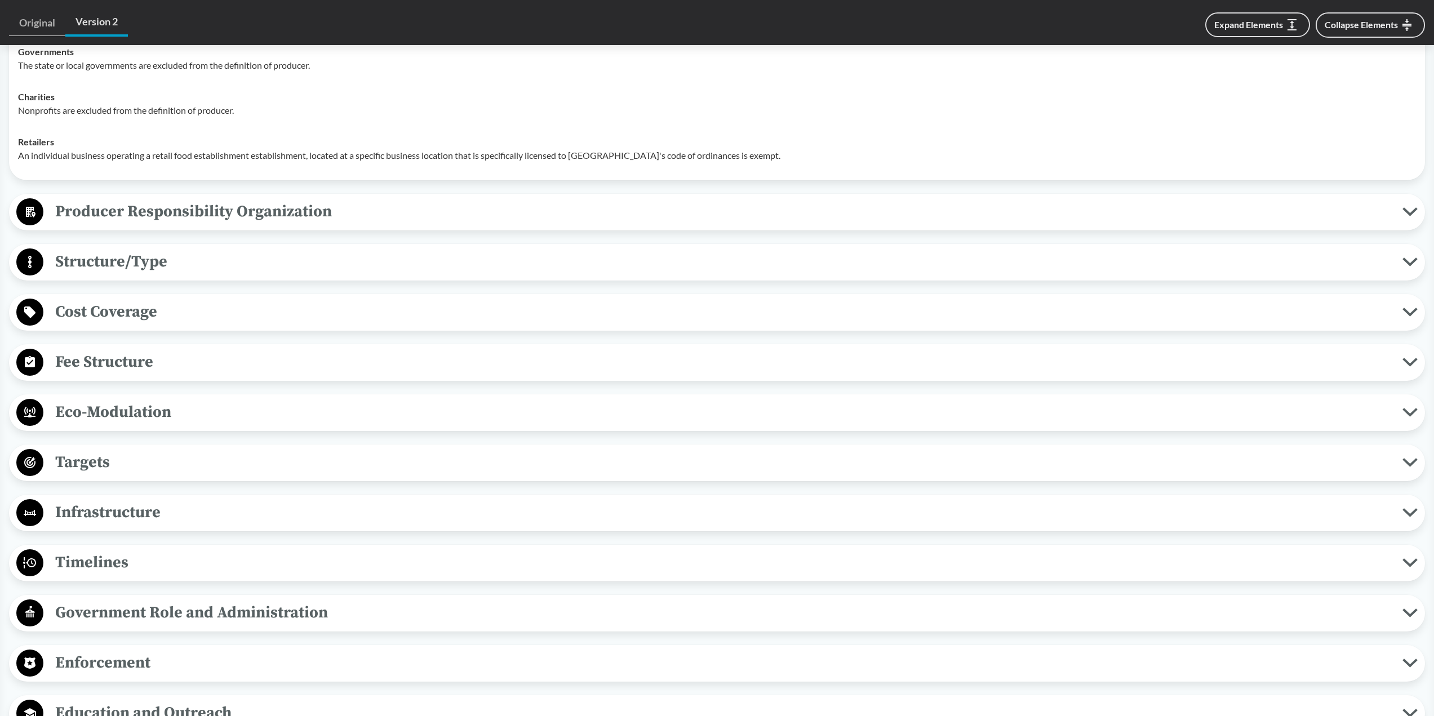
click at [189, 318] on span "Cost Coverage" at bounding box center [722, 311] width 1359 height 25
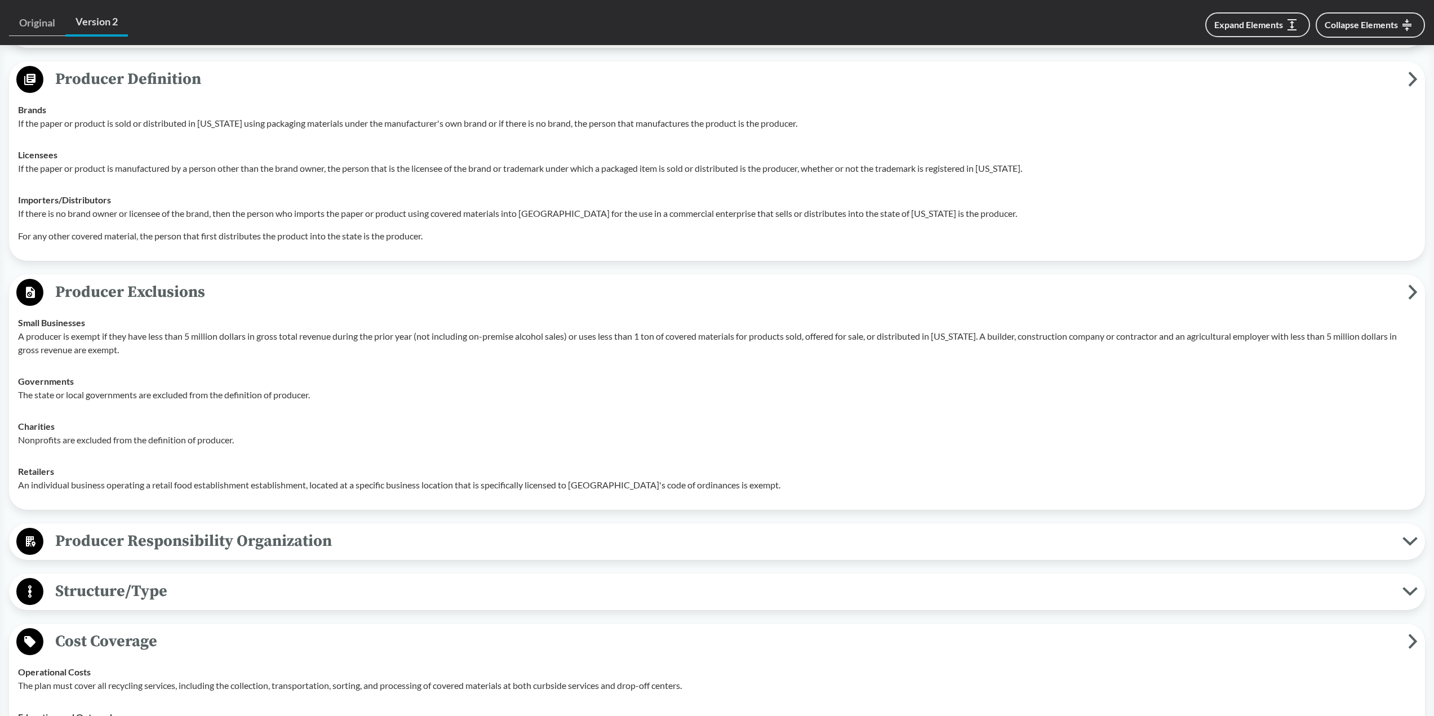
scroll to position [845, 0]
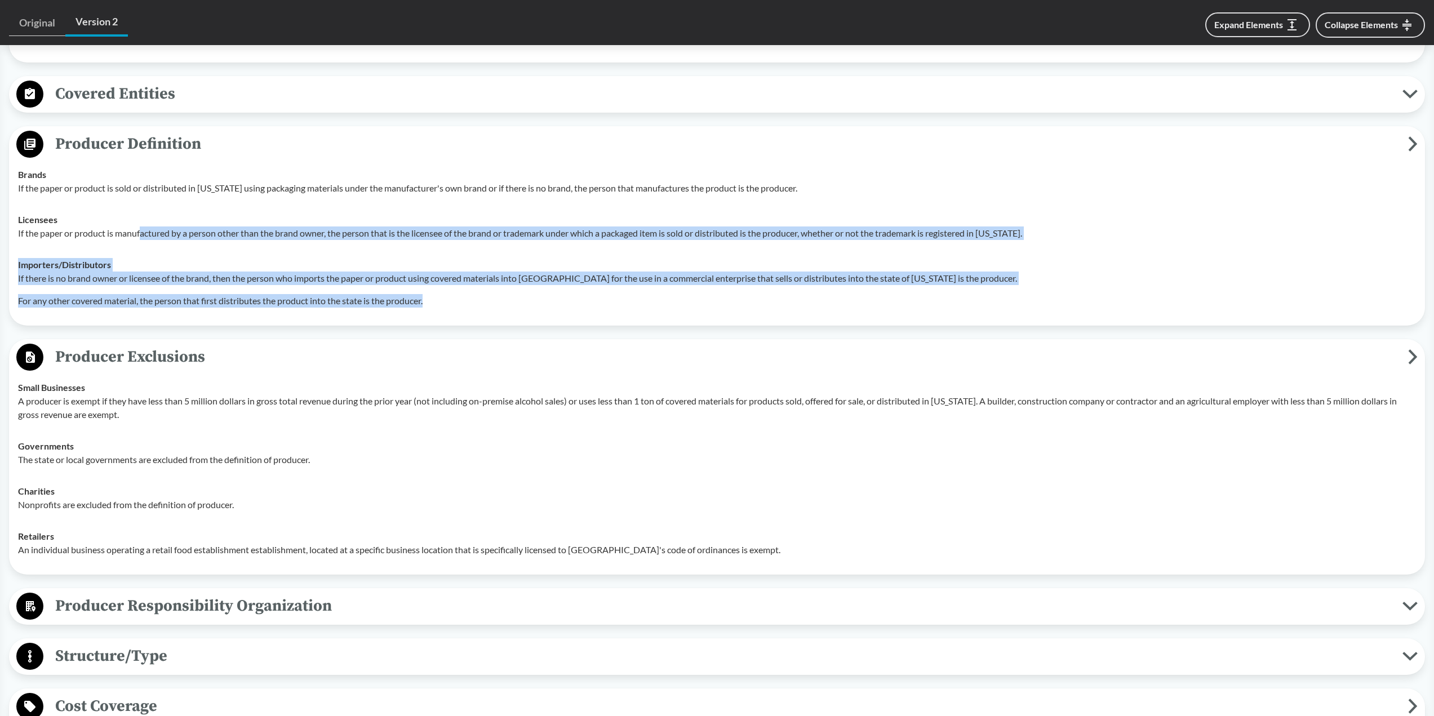
drag, startPoint x: 474, startPoint y: 302, endPoint x: 143, endPoint y: 236, distance: 337.3
click at [143, 236] on tbody "Brands If the paper or product is sold or distributed in [US_STATE] using packa…" at bounding box center [717, 238] width 1408 height 158
click at [349, 277] on p "If there is no brand owner or licensee of the brand, then the person who import…" at bounding box center [717, 279] width 1398 height 14
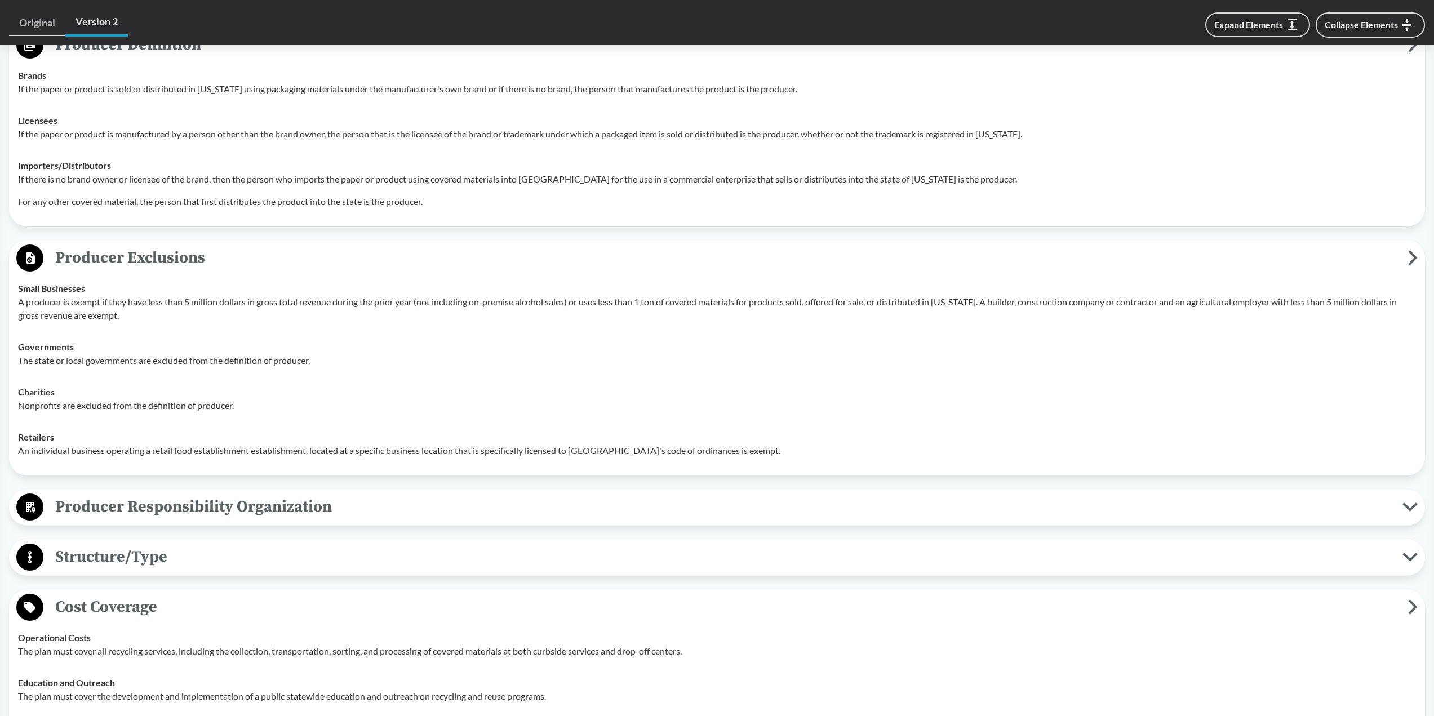
scroll to position [1014, 0]
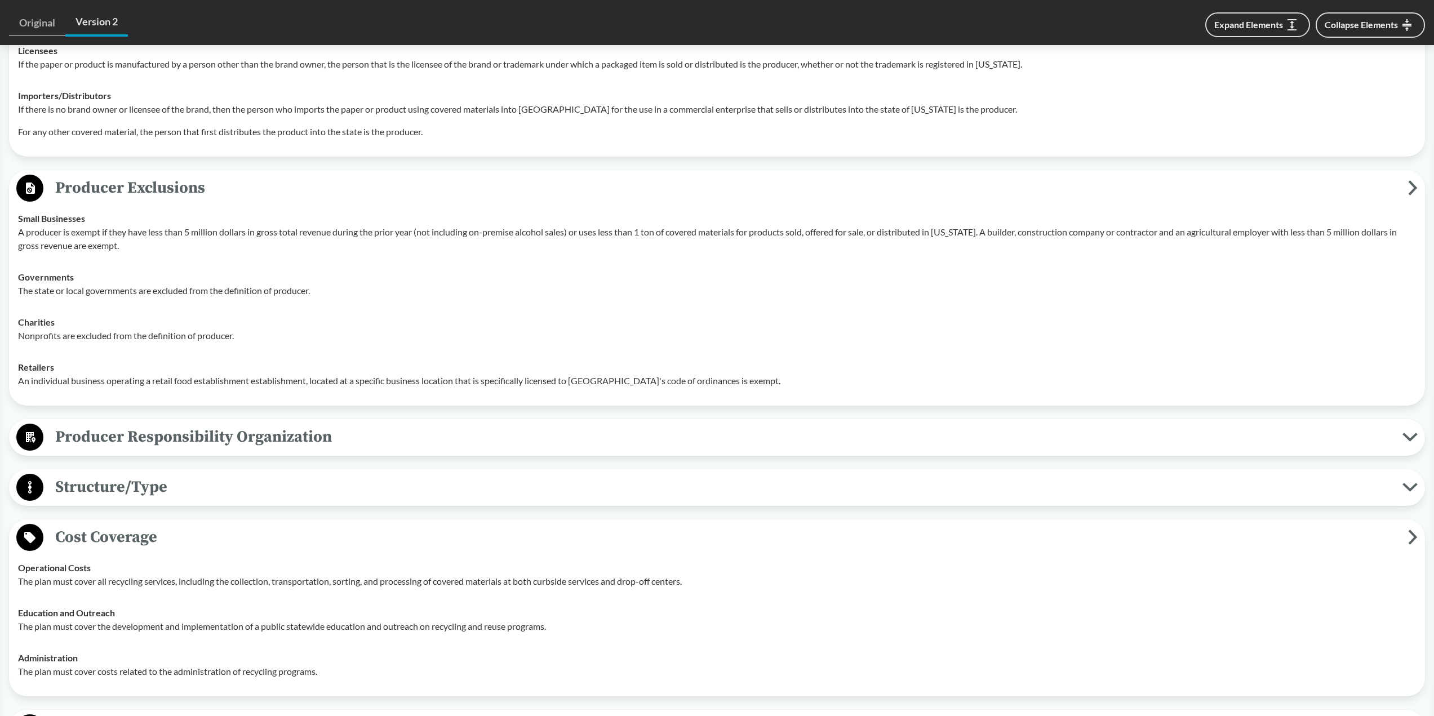
click at [145, 247] on p "A producer is exempt if they have less than 5 million dollars in gross total re…" at bounding box center [717, 238] width 1398 height 27
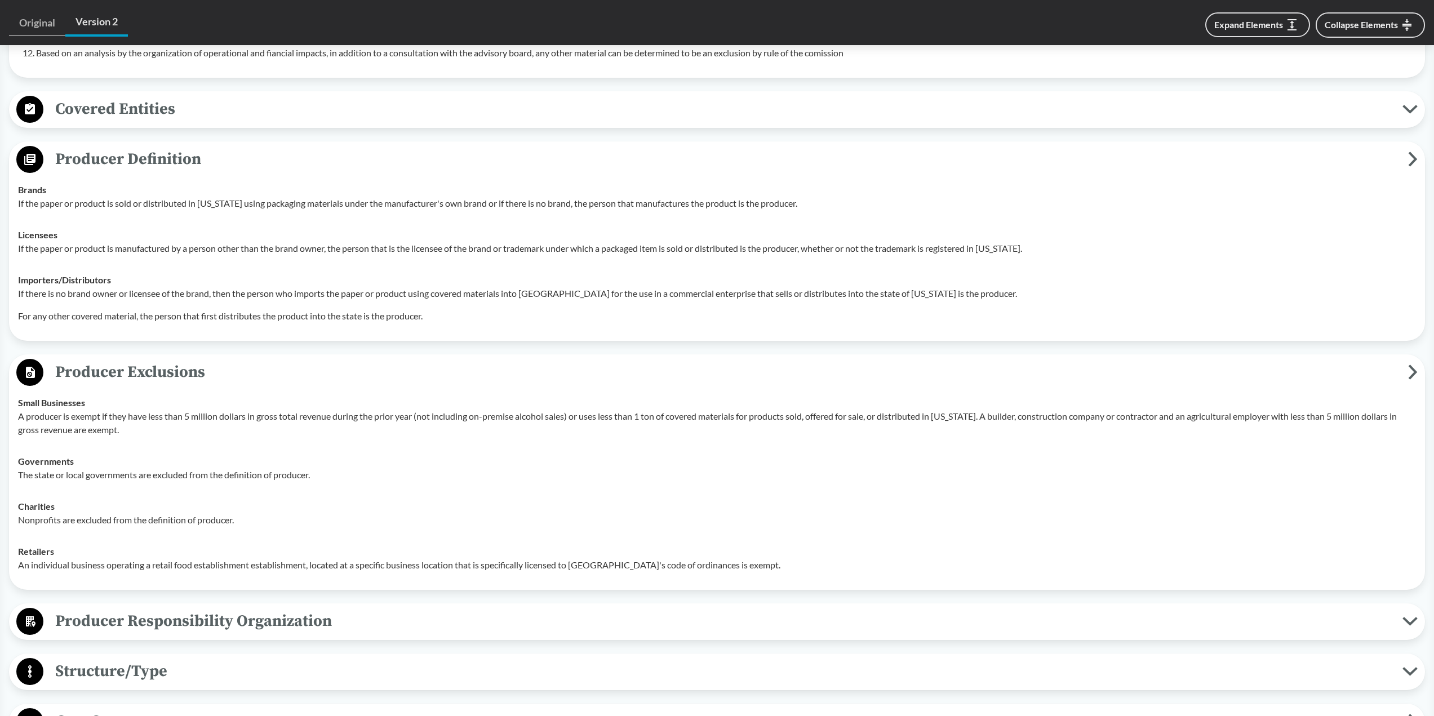
scroll to position [773, 0]
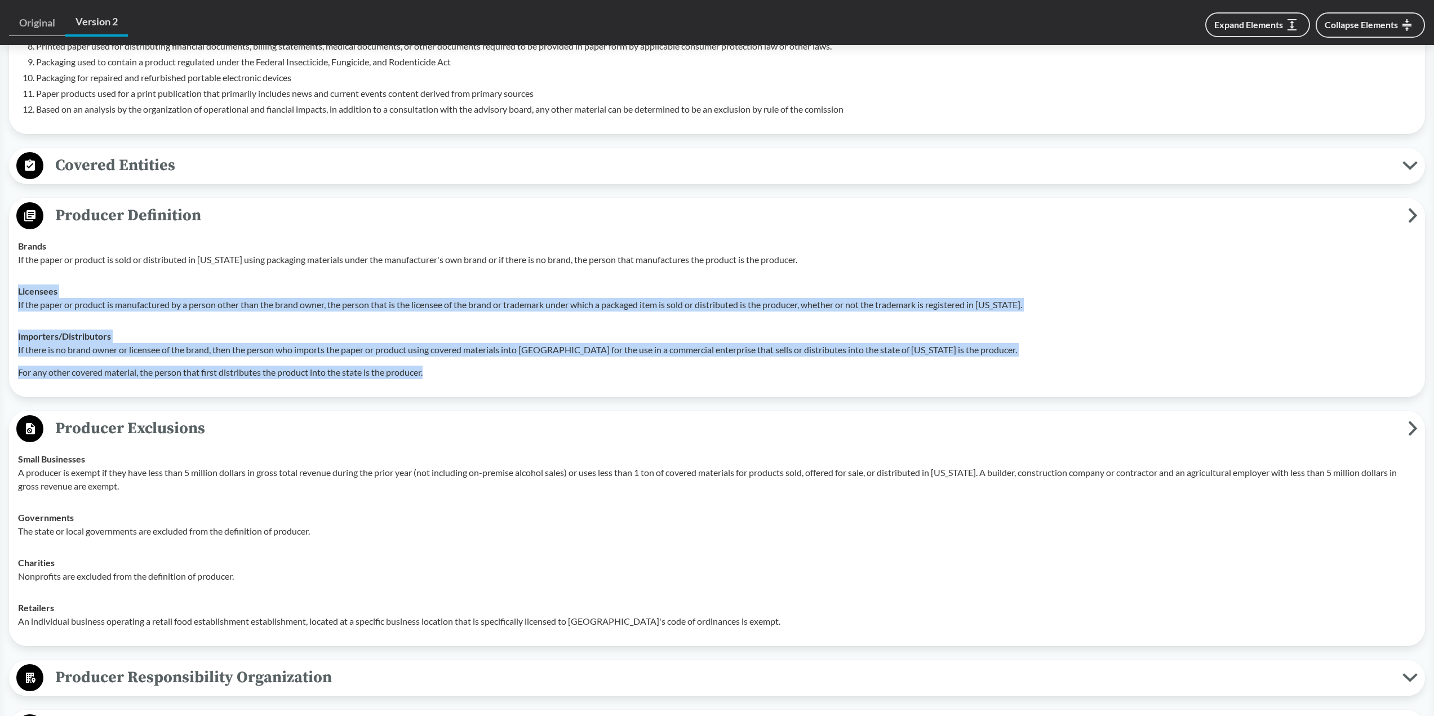
drag, startPoint x: 438, startPoint y: 380, endPoint x: 98, endPoint y: 287, distance: 352.7
click at [98, 287] on tbody "Brands If the paper or product is sold or distributed in [US_STATE] using packa…" at bounding box center [717, 309] width 1408 height 158
click at [303, 355] on p "If there is no brand owner or licensee of the brand, then the person who import…" at bounding box center [717, 350] width 1398 height 14
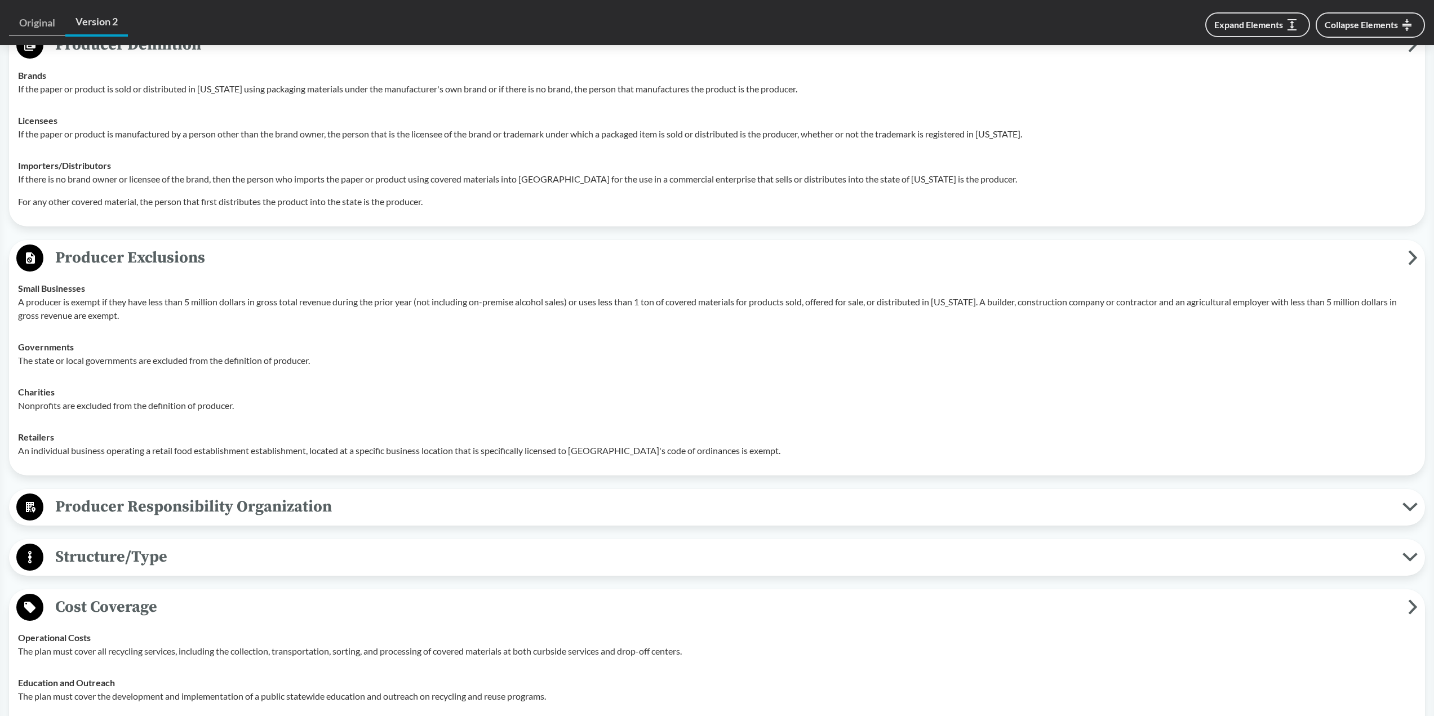
scroll to position [999, 0]
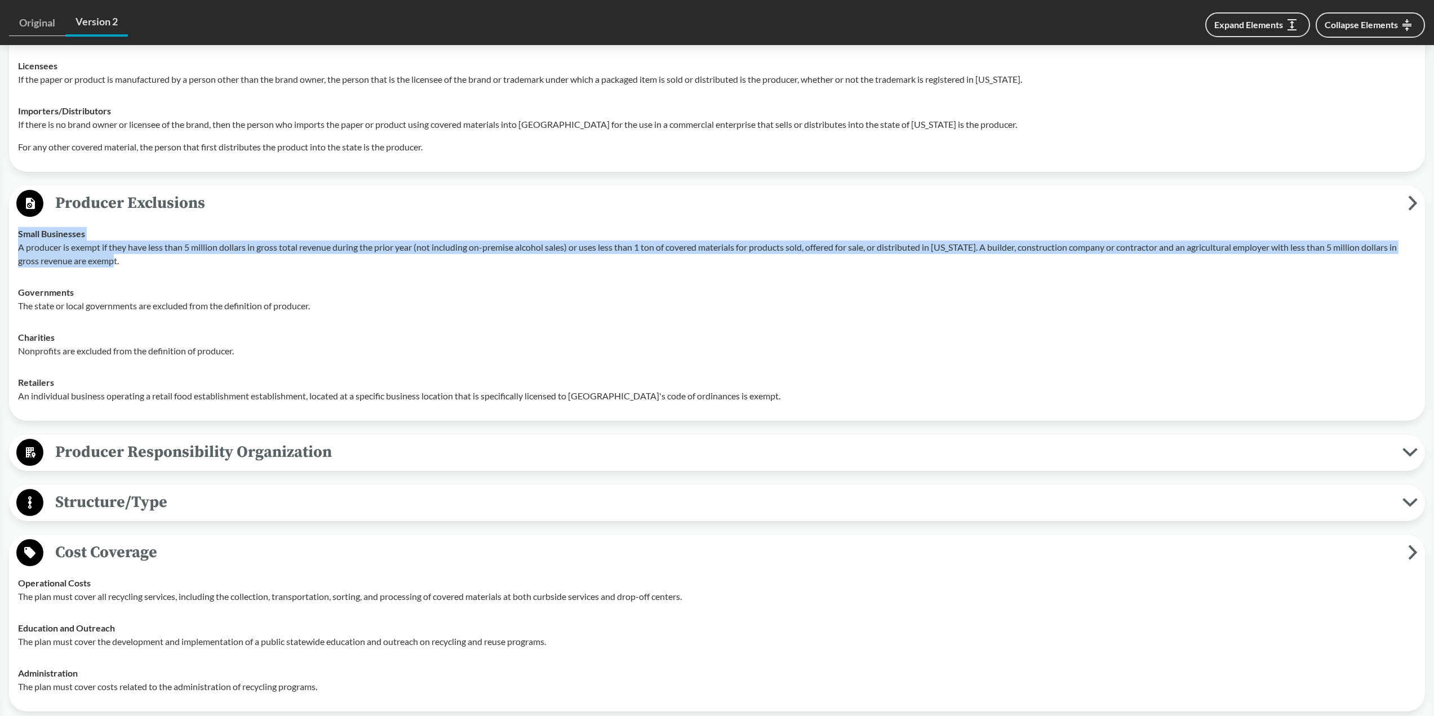
drag, startPoint x: 679, startPoint y: 247, endPoint x: 715, endPoint y: 283, distance: 50.2
click at [713, 266] on div "Small Businesses A producer is exempt if they have less than 5 million dollars …" at bounding box center [717, 247] width 1398 height 41
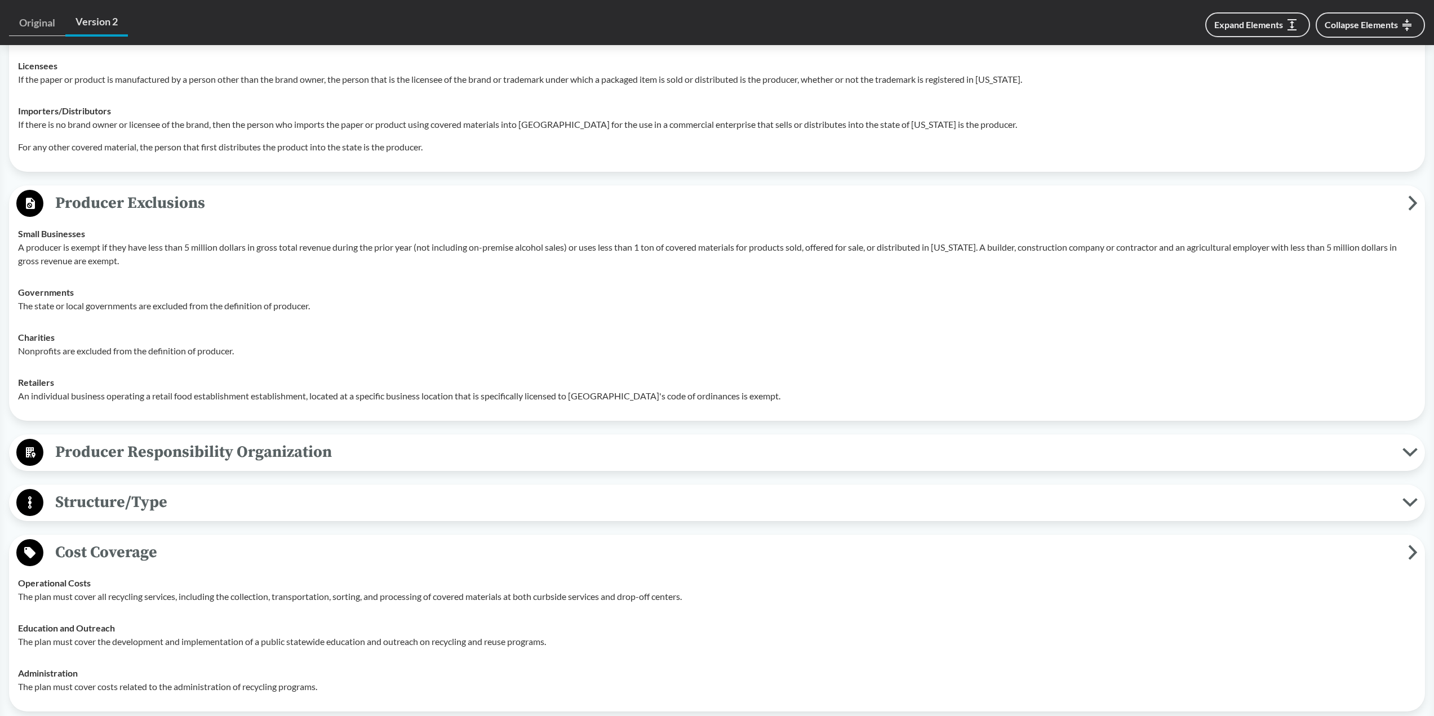
click at [715, 304] on p "The state or local governments are excluded from the definition of producer." at bounding box center [717, 306] width 1398 height 14
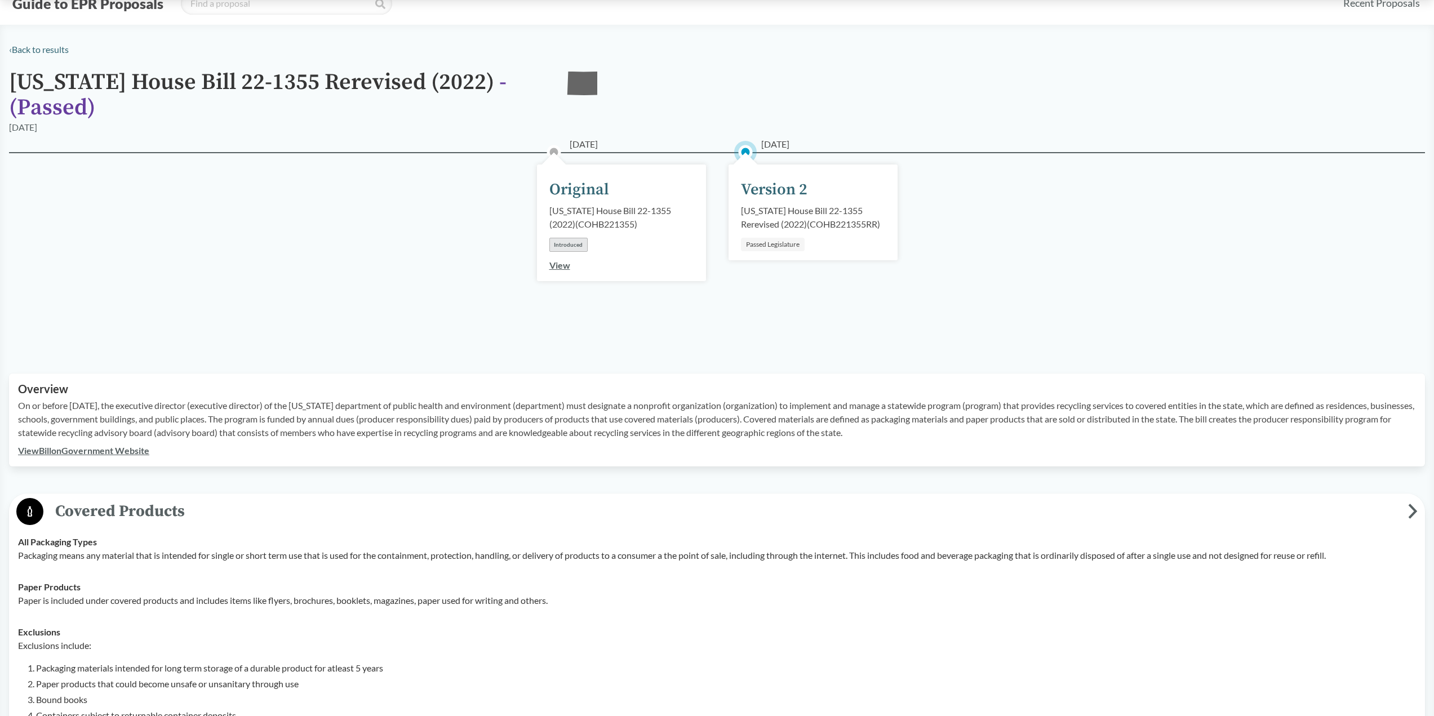
scroll to position [0, 0]
